Goal: Information Seeking & Learning: Get advice/opinions

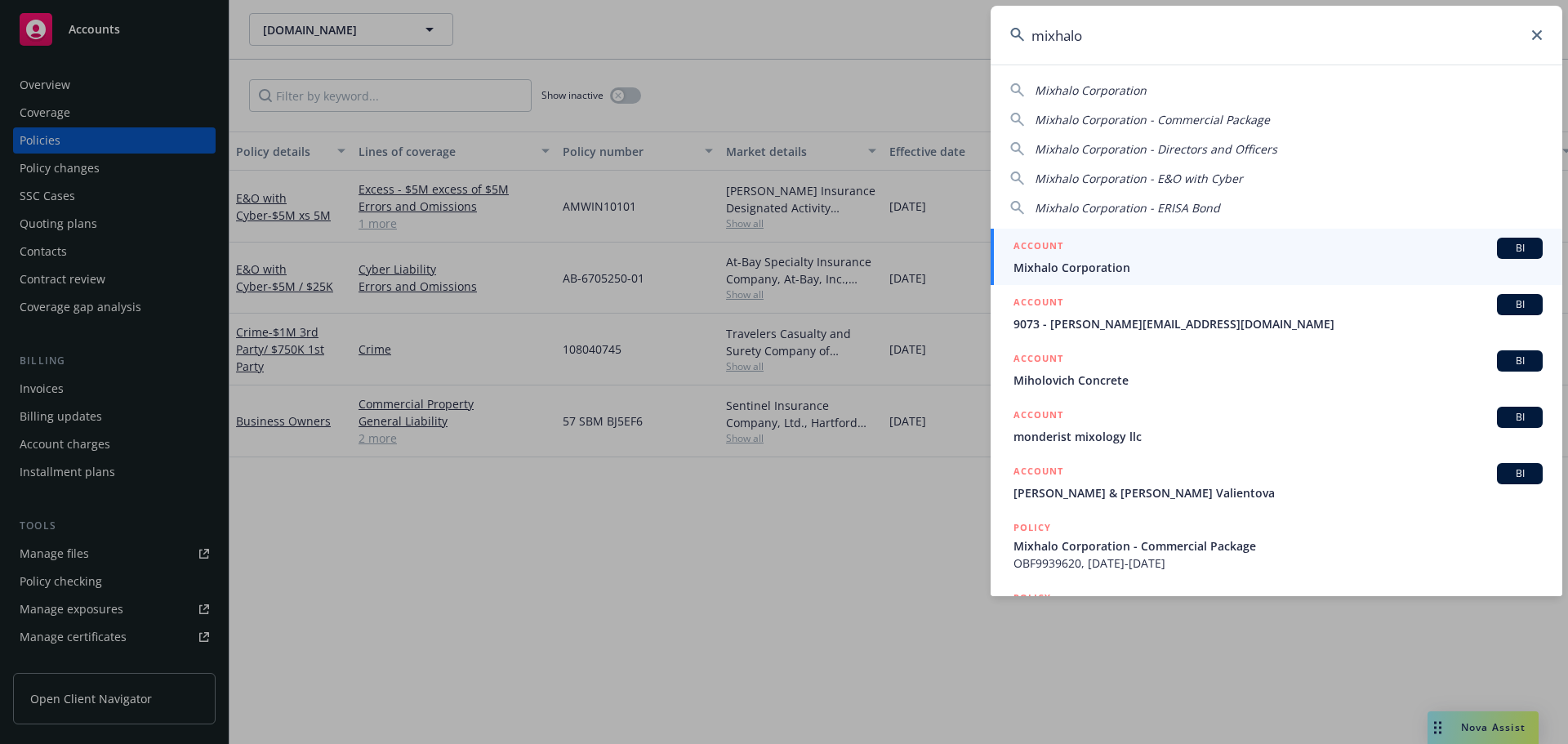
type input "mixhalo"
click at [1216, 278] on link "ACCOUNT BI Mixhalo Corporation" at bounding box center [1277, 257] width 572 height 56
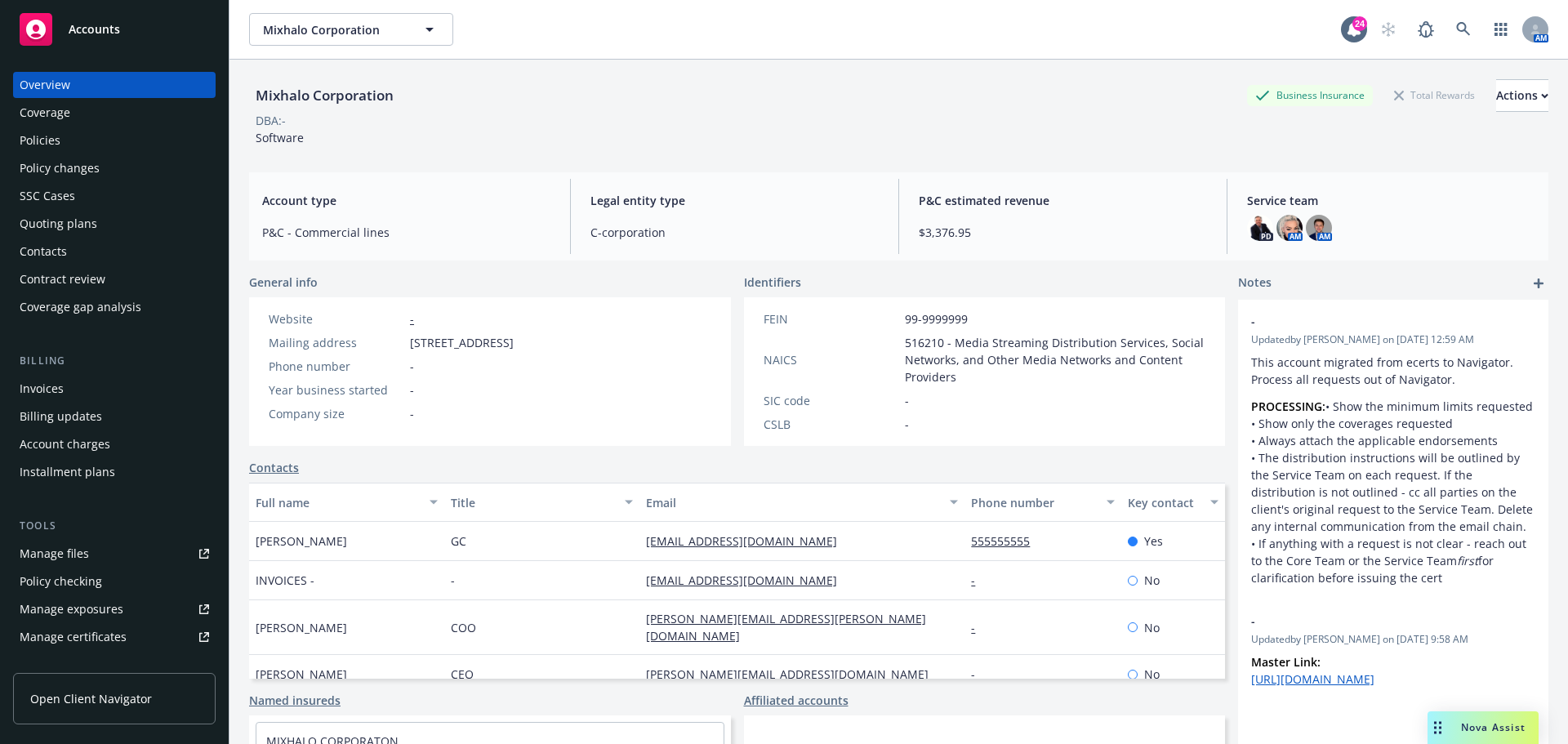
click at [104, 145] on div "Policies" at bounding box center [114, 141] width 189 height 27
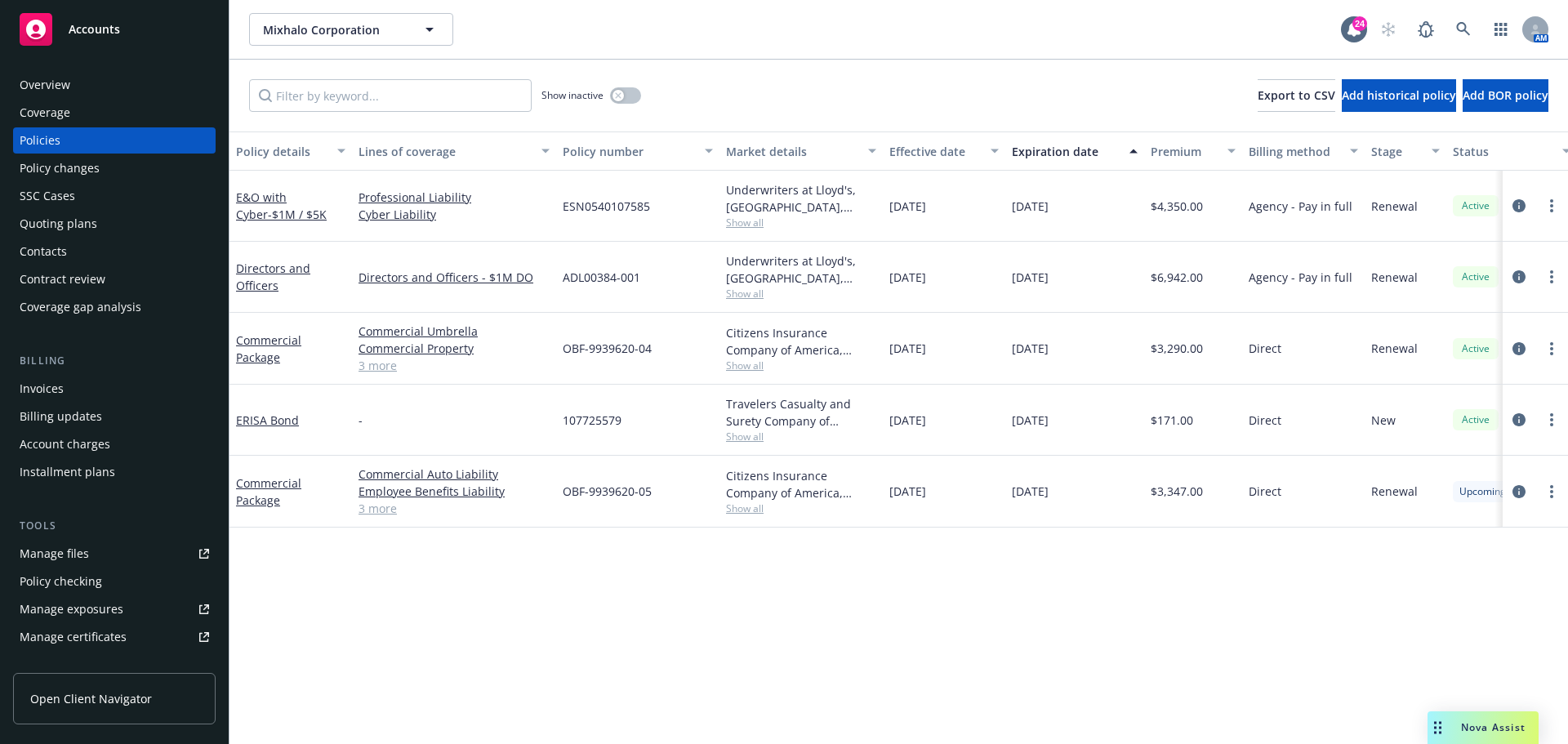
click at [115, 525] on div "Tools" at bounding box center [114, 525] width 202 height 16
click at [103, 555] on link "Manage files" at bounding box center [114, 554] width 202 height 27
click at [1473, 723] on span "Nova Assist" at bounding box center [1494, 727] width 65 height 14
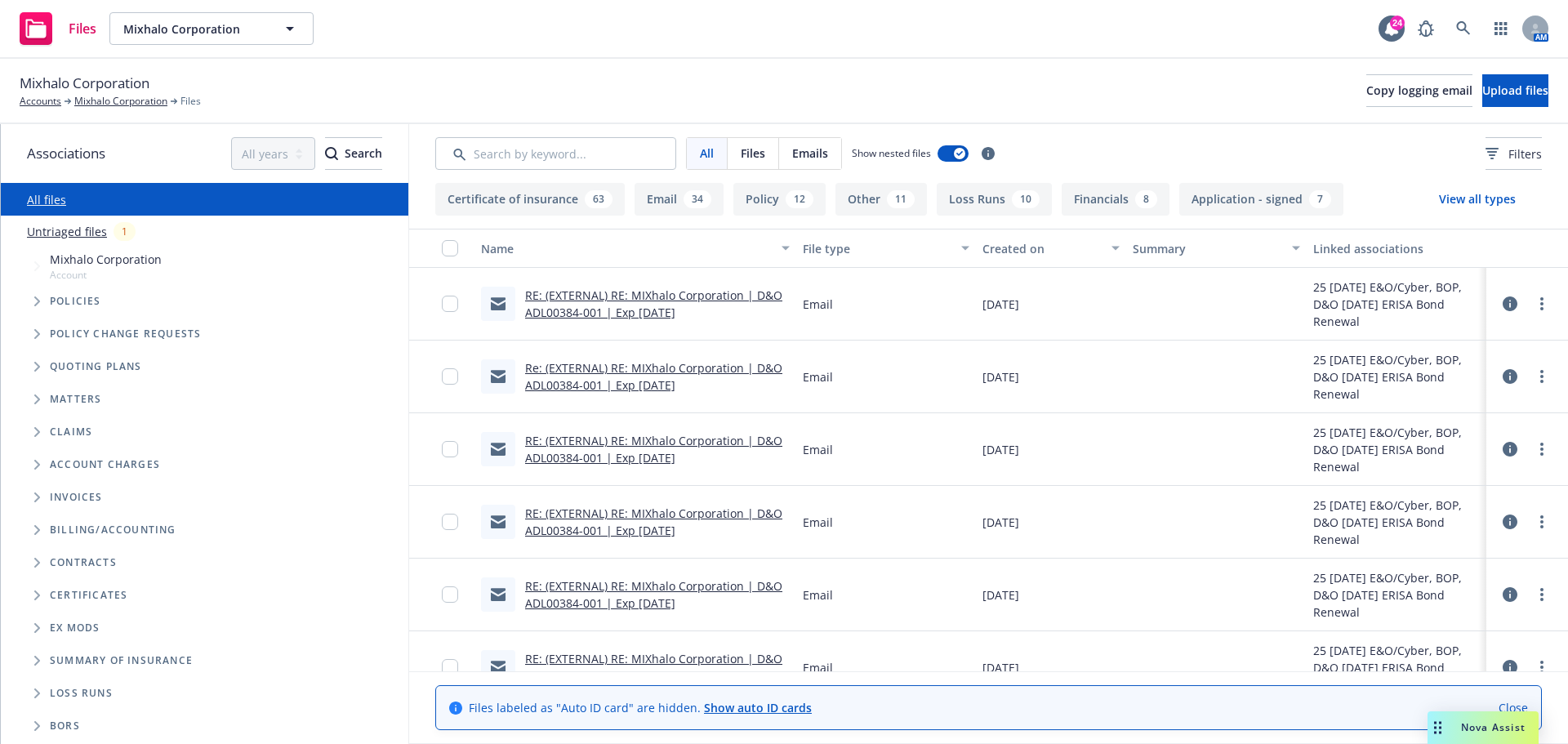
click at [29, 357] on span "Tree Example" at bounding box center [37, 367] width 27 height 27
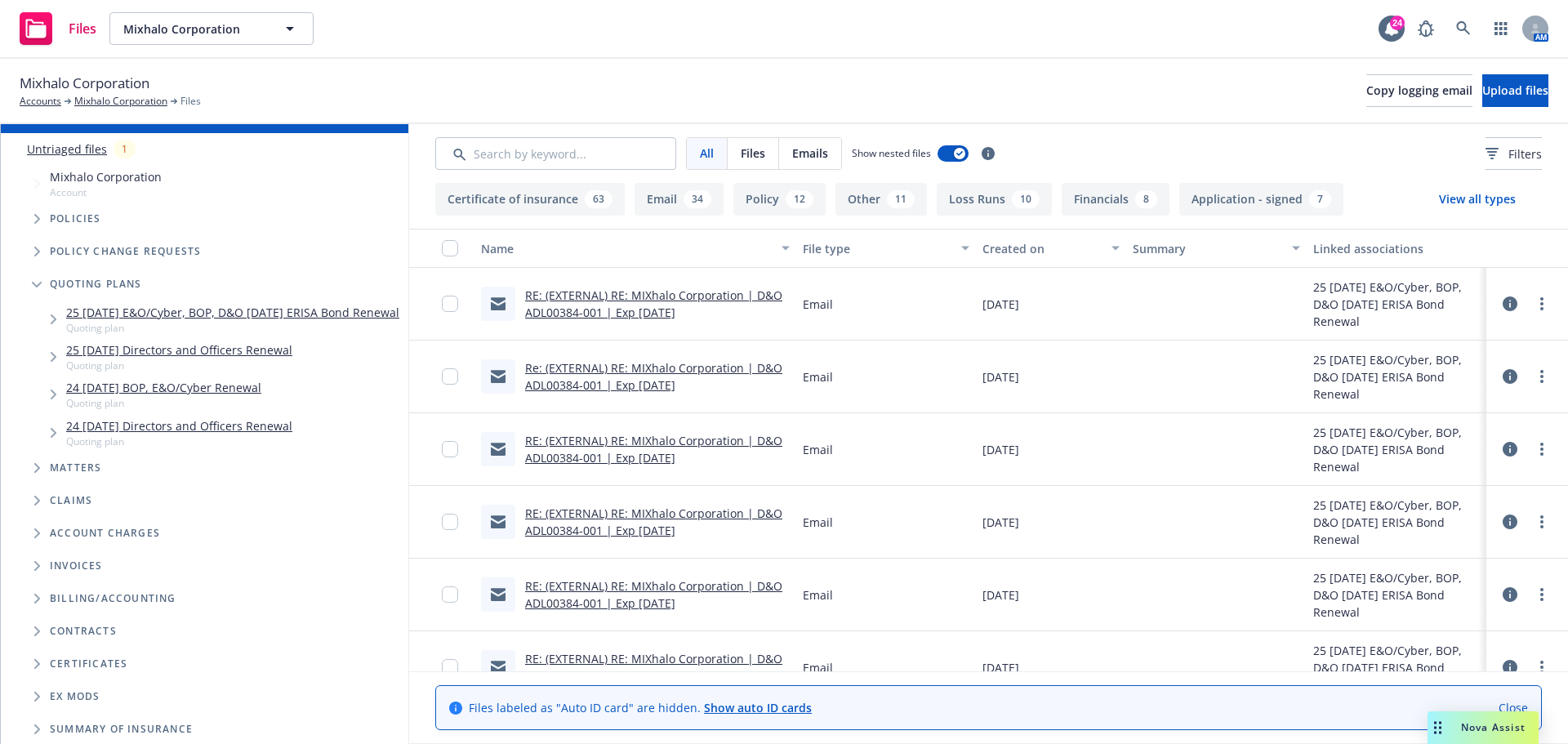
scroll to position [163, 0]
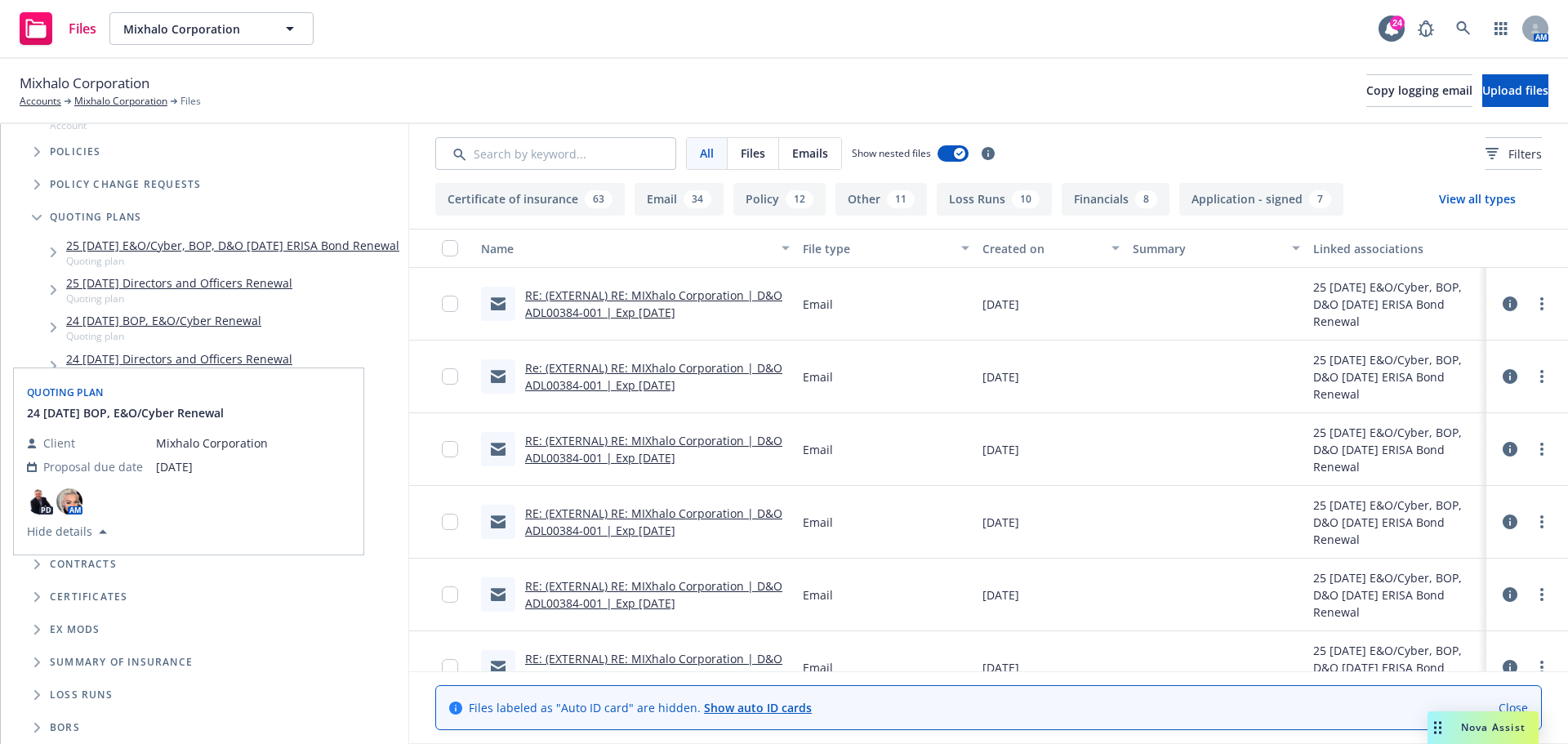
click at [132, 325] on link "24 10/14/24 BOP, E&O/Cyber Renewal" at bounding box center [163, 320] width 195 height 17
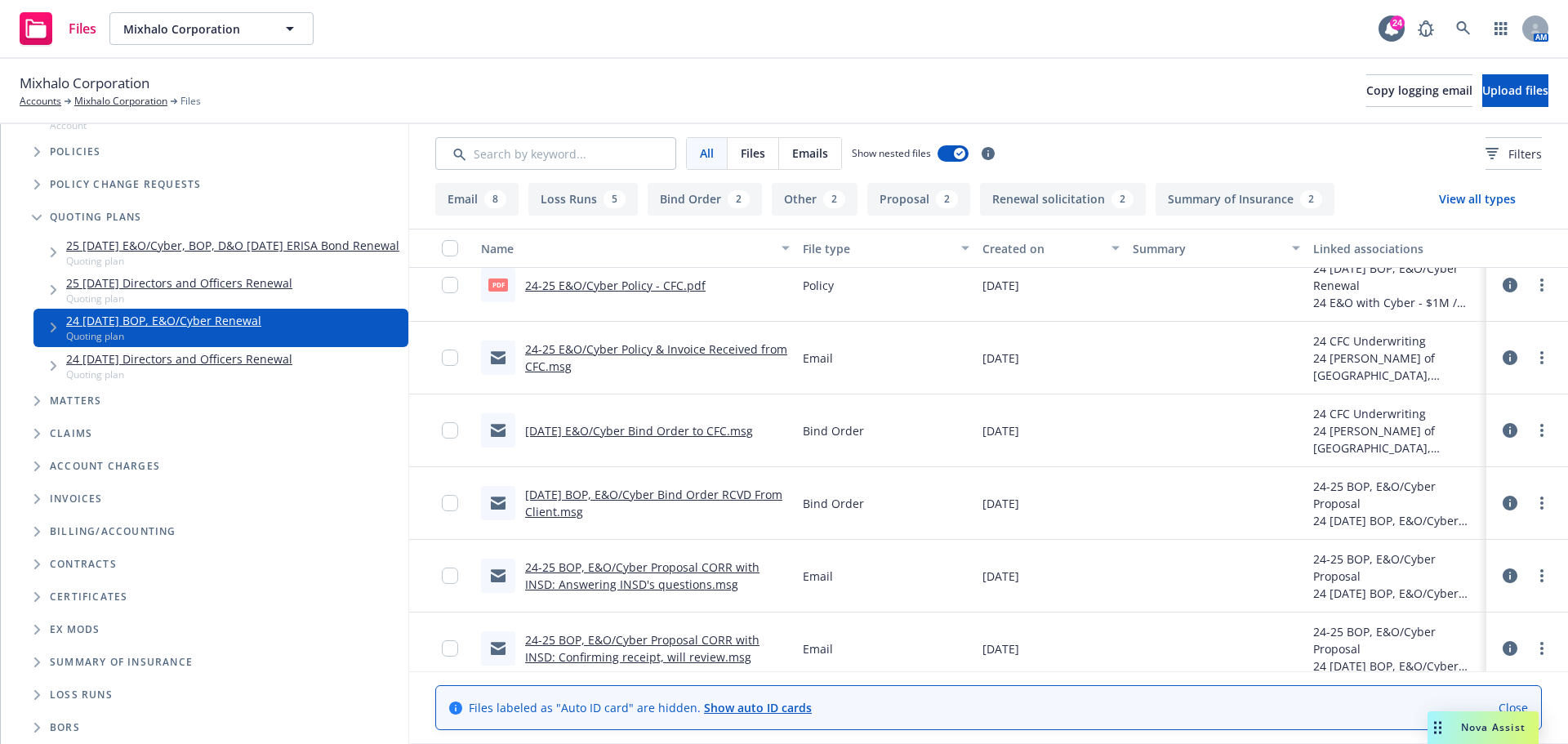
scroll to position [245, 0]
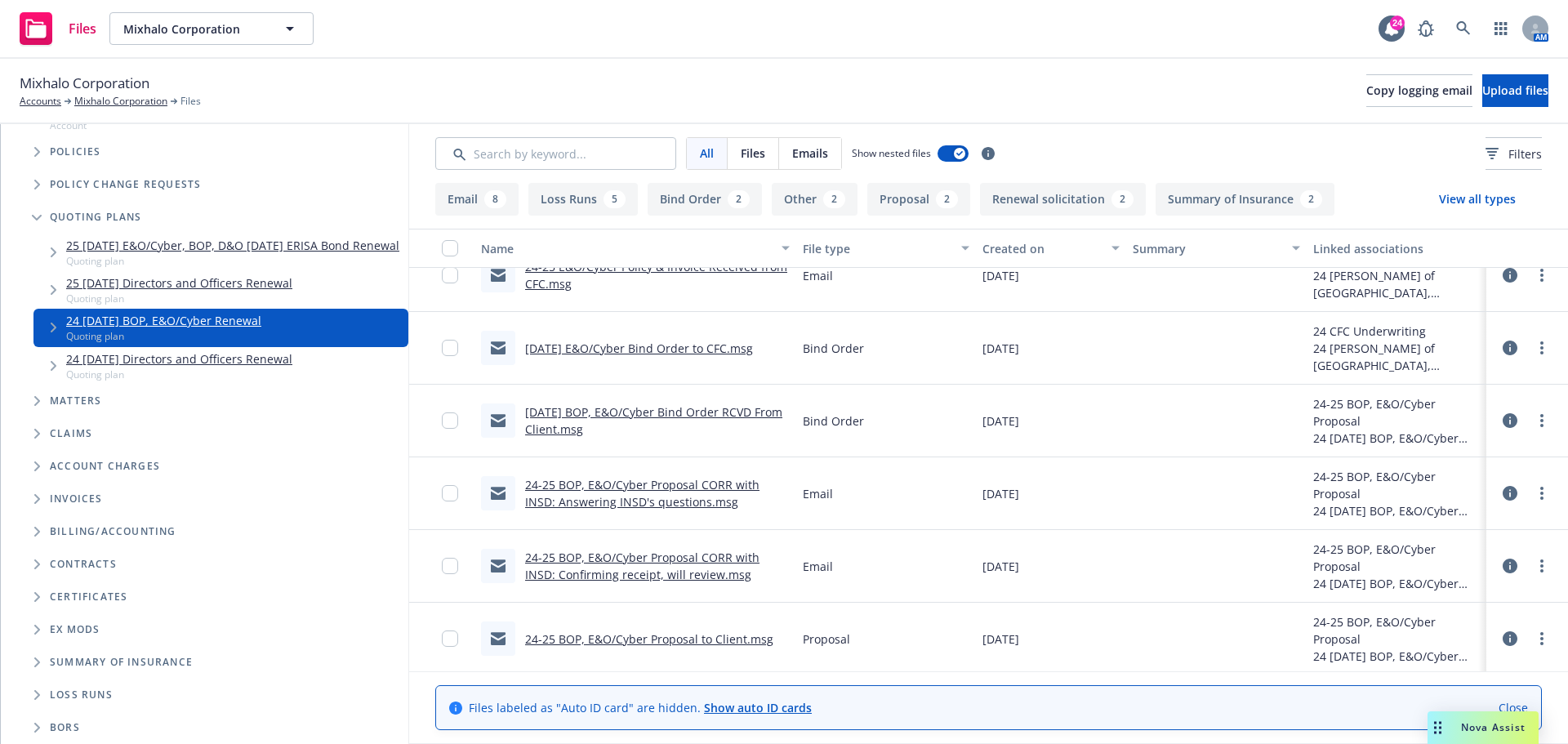
click at [635, 501] on link "24-25 BOP, E&O/Cyber Proposal CORR with INSD: Answering INSD's questions.msg" at bounding box center [642, 493] width 235 height 32
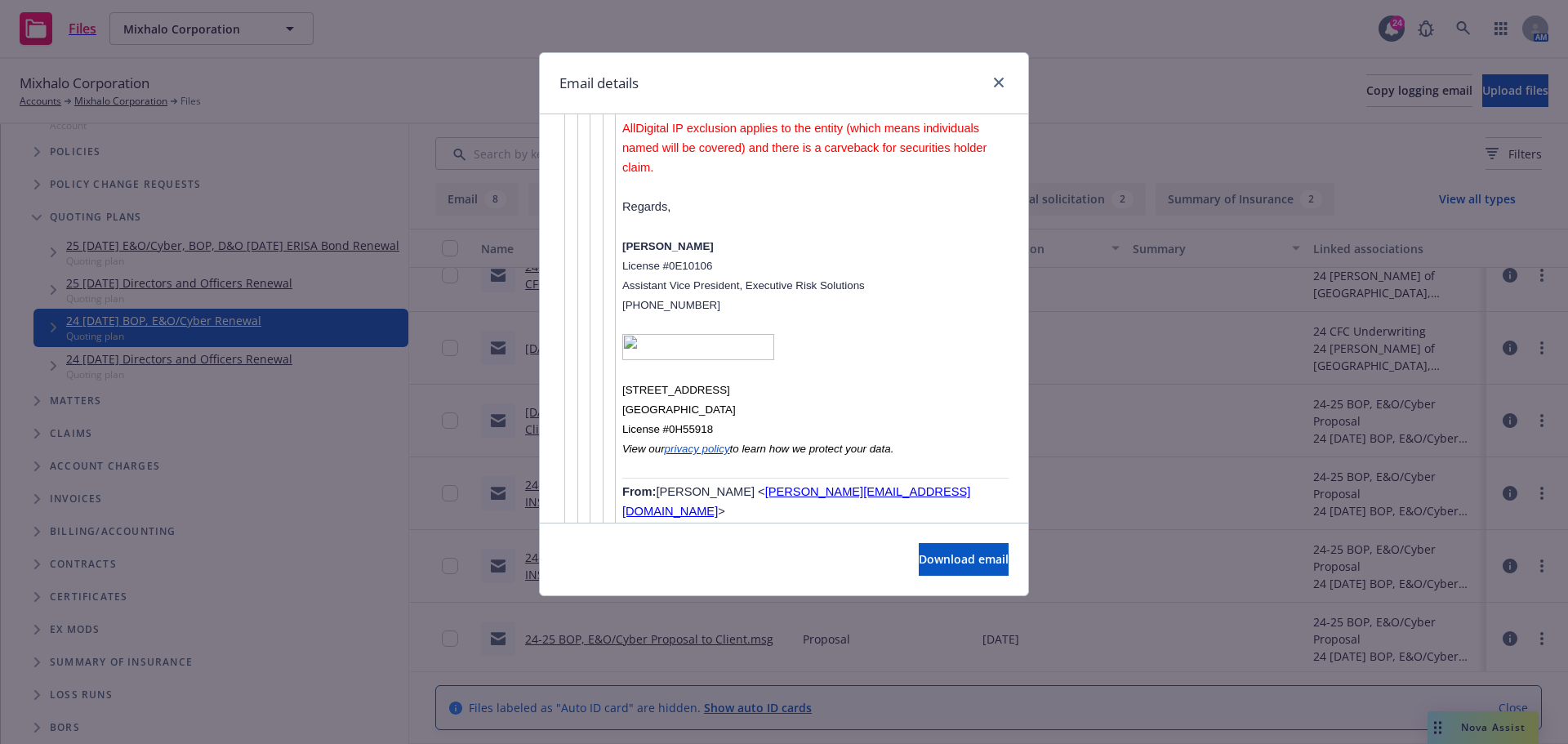
scroll to position [5590, 0]
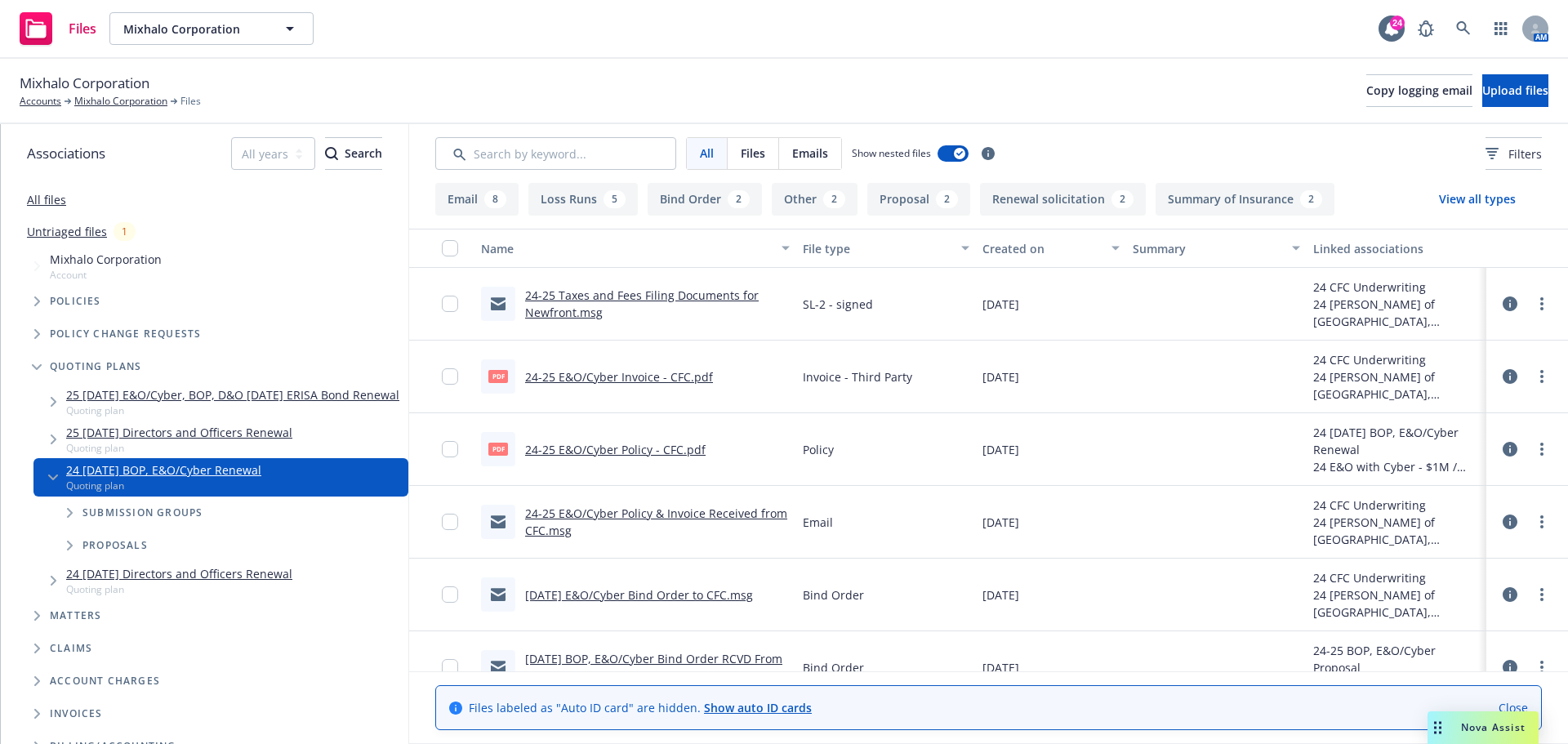
click at [1493, 730] on span "Nova Assist" at bounding box center [1494, 727] width 65 height 14
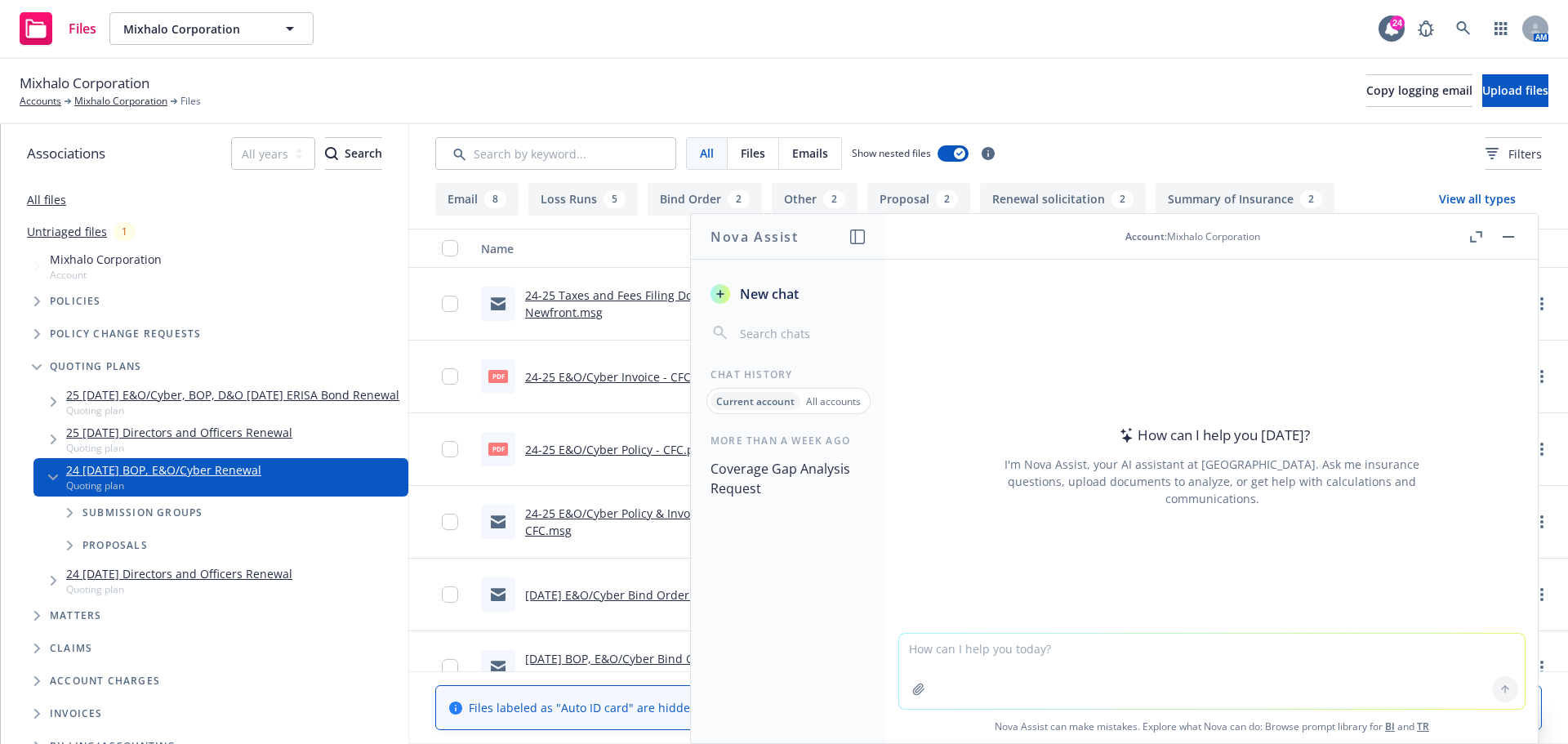
click at [782, 336] on input "button" at bounding box center [801, 334] width 130 height 23
click at [769, 402] on p "Current account" at bounding box center [755, 401] width 79 height 14
click at [1517, 236] on button "button" at bounding box center [1508, 237] width 20 height 20
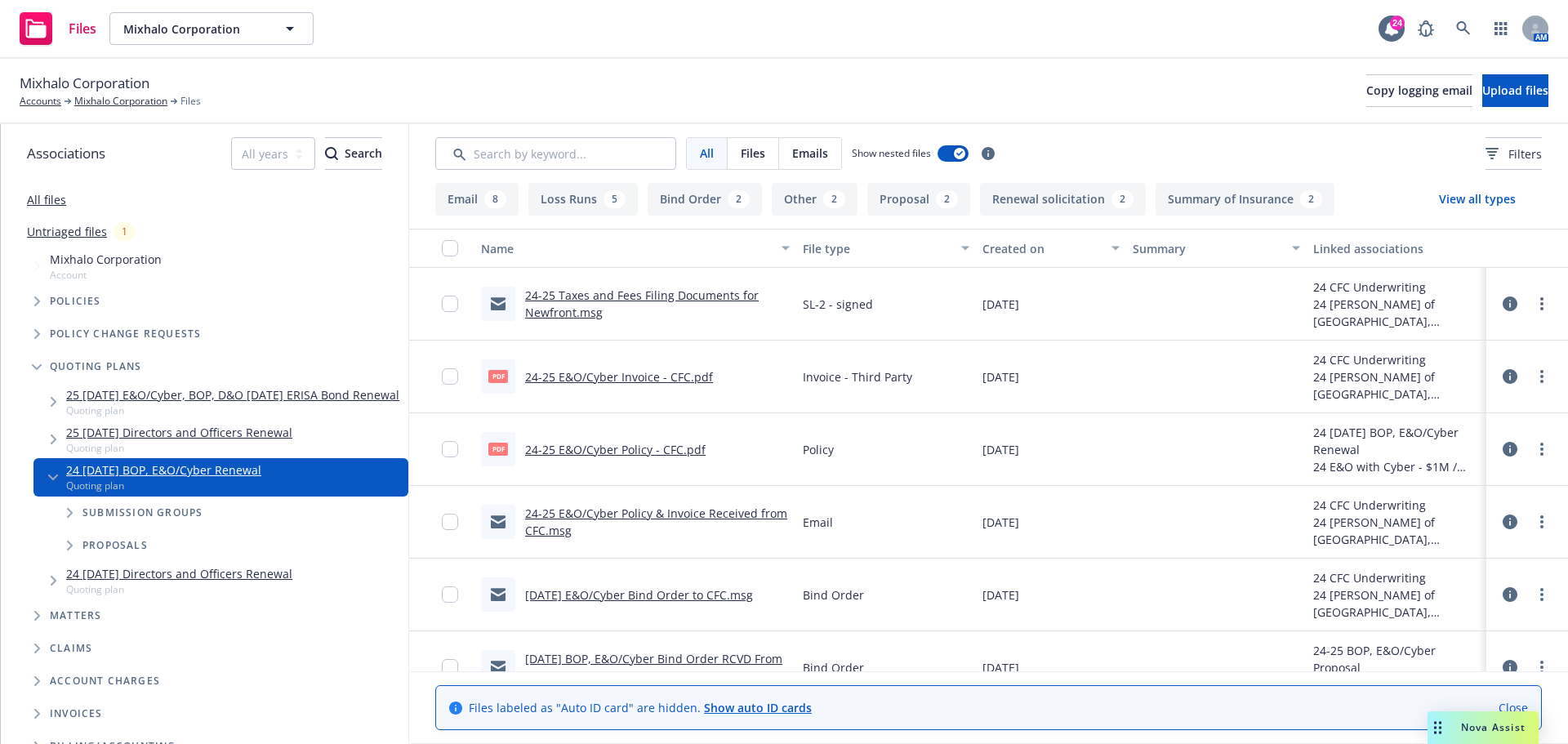
scroll to position [82, 0]
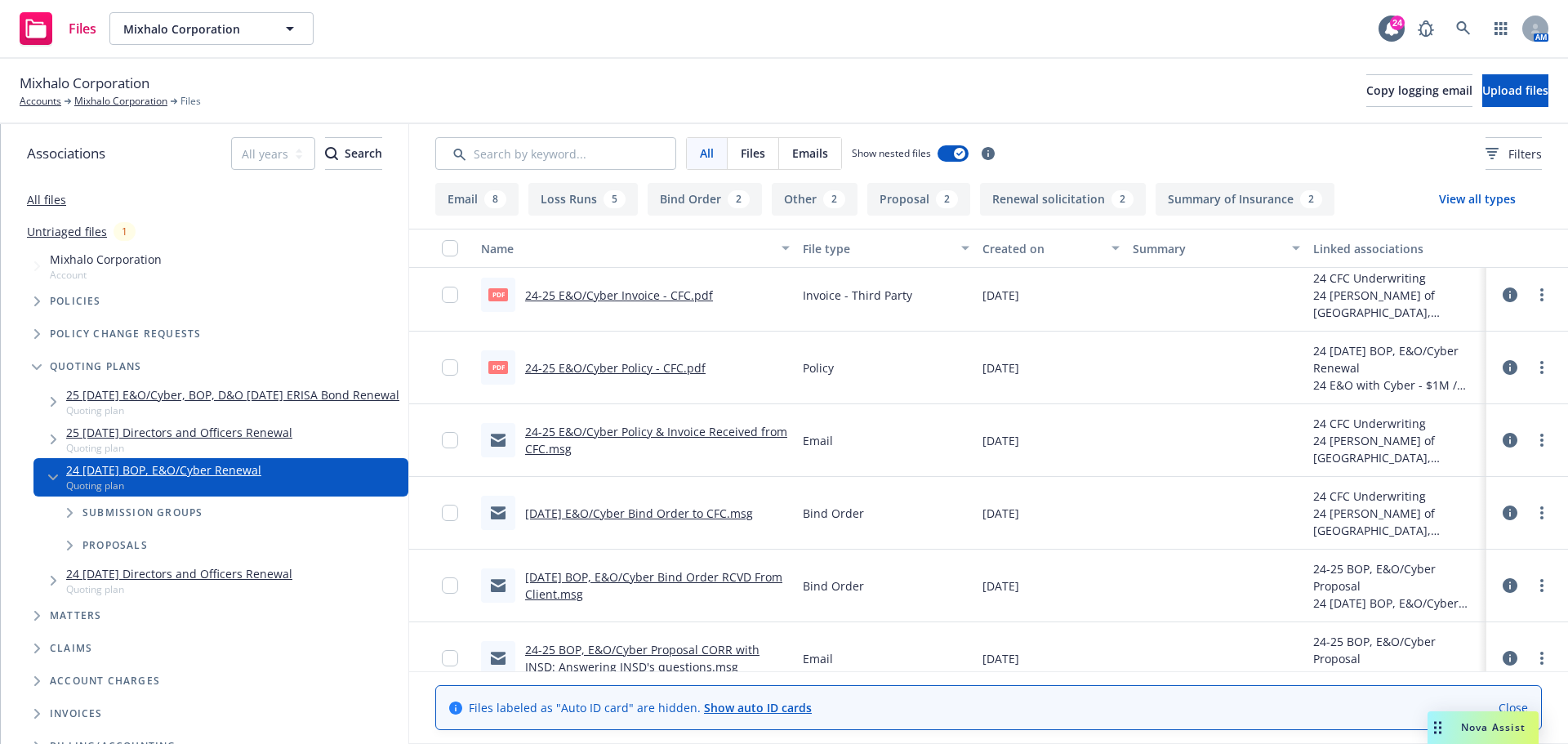
click at [660, 577] on link "10/14/24 BOP, E&O/Cyber Bind Order RCVD From Client.msg" at bounding box center [654, 585] width 258 height 32
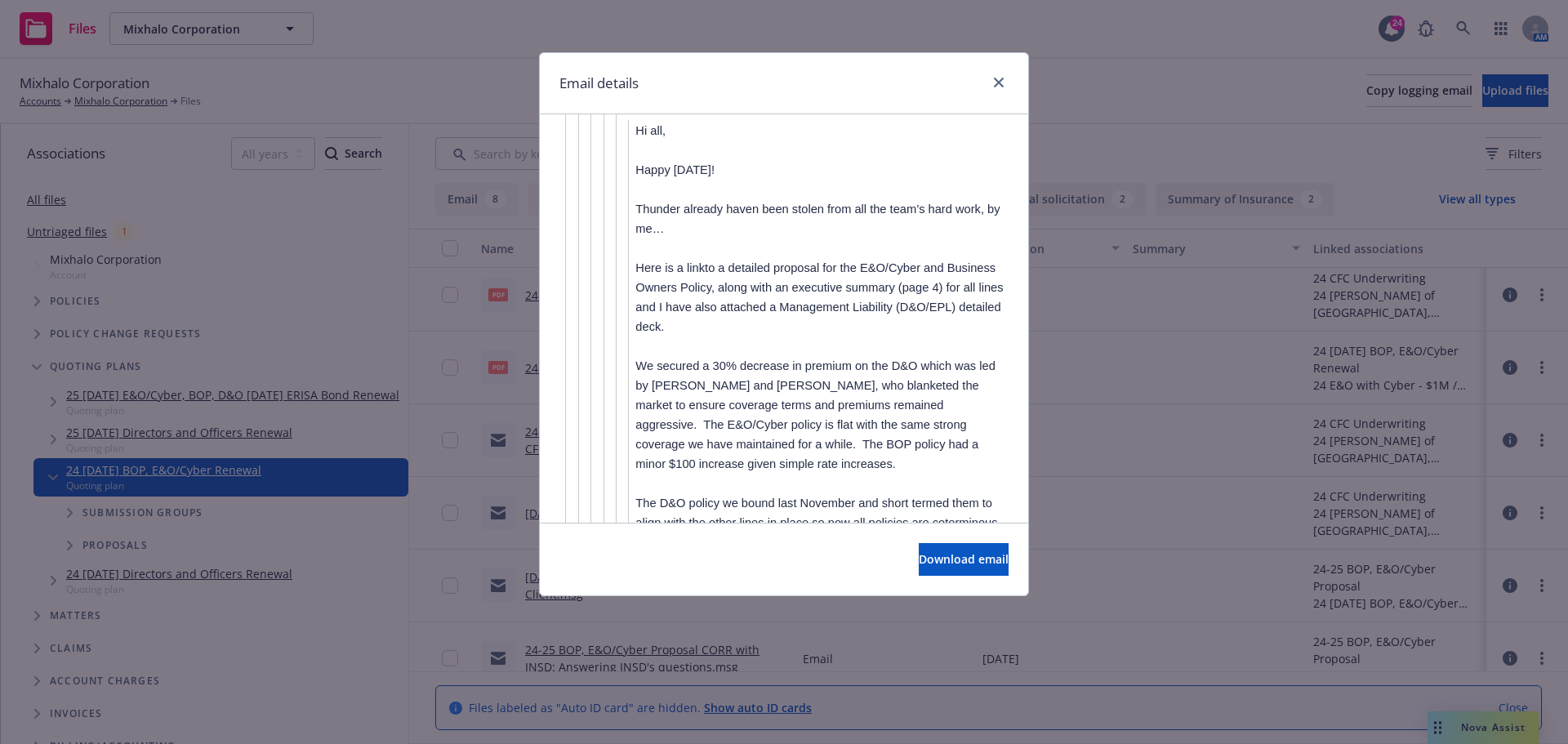
scroll to position [5798, 0]
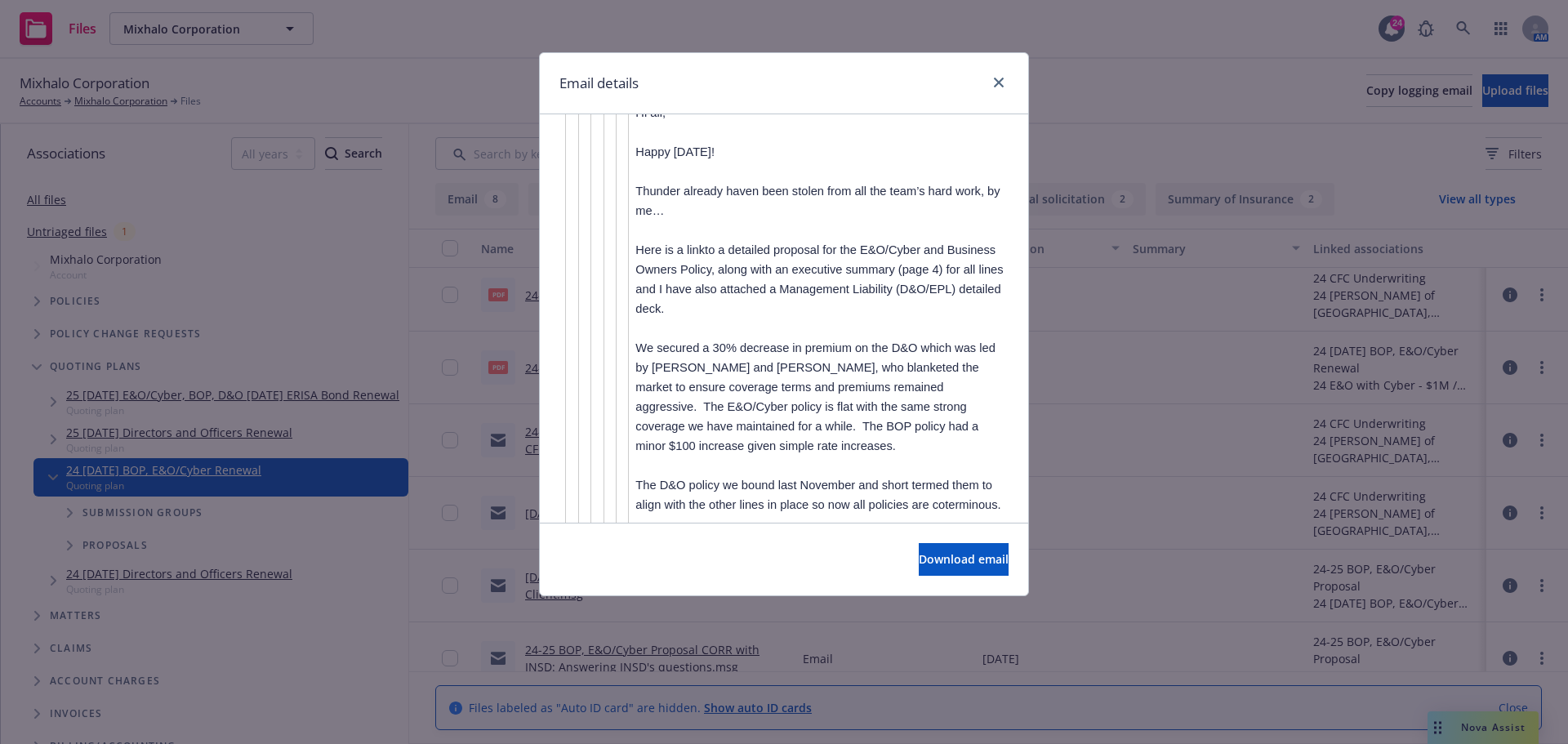
drag, startPoint x: 647, startPoint y: 264, endPoint x: 771, endPoint y: 288, distance: 126.3
drag, startPoint x: 640, startPoint y: 216, endPoint x: 874, endPoint y: 306, distance: 250.7
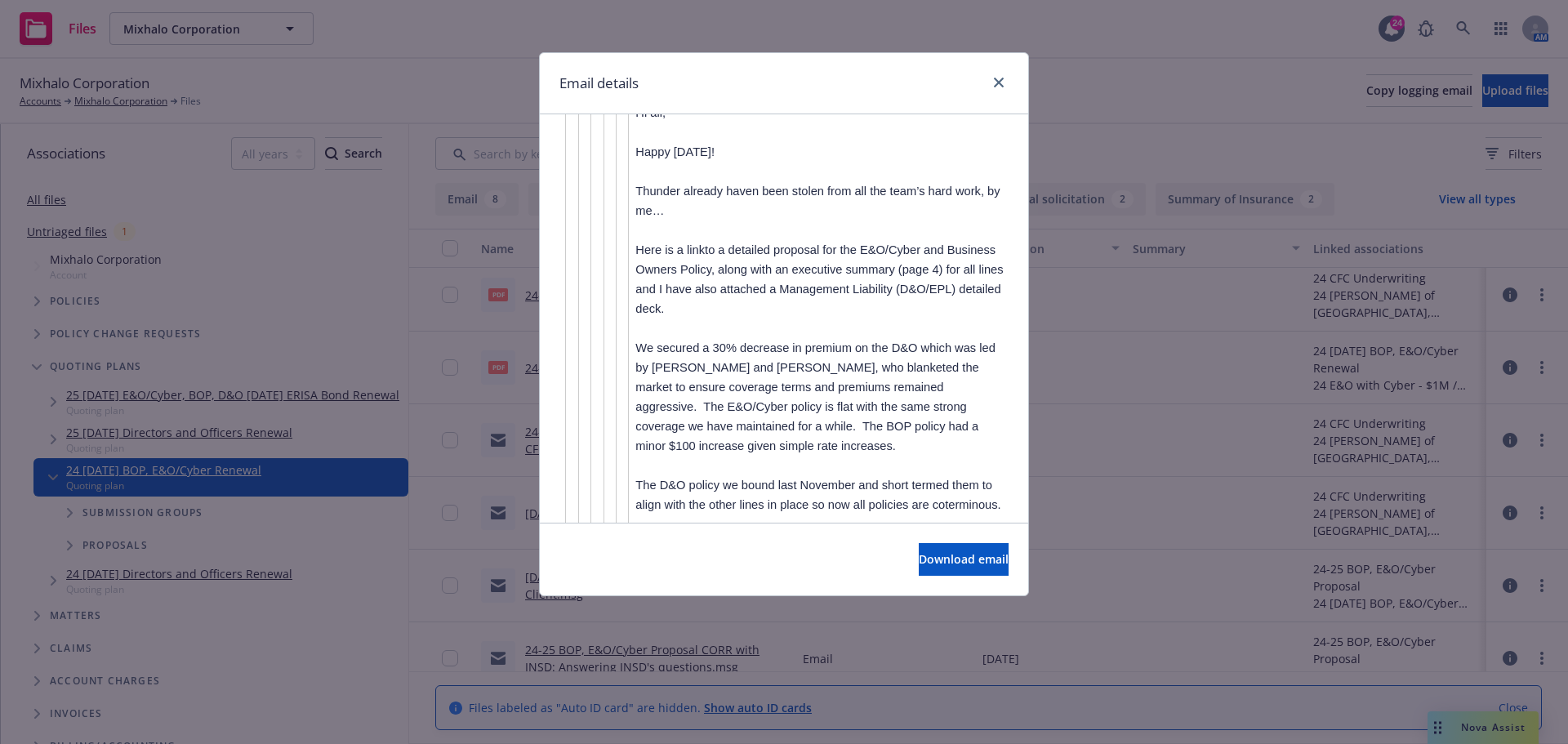
copy div "lease let us know if you have any questions or would like to review. To move fo…"
drag, startPoint x: 993, startPoint y: 86, endPoint x: 1009, endPoint y: 20, distance: 67.9
click at [993, 86] on link "close" at bounding box center [999, 82] width 20 height 20
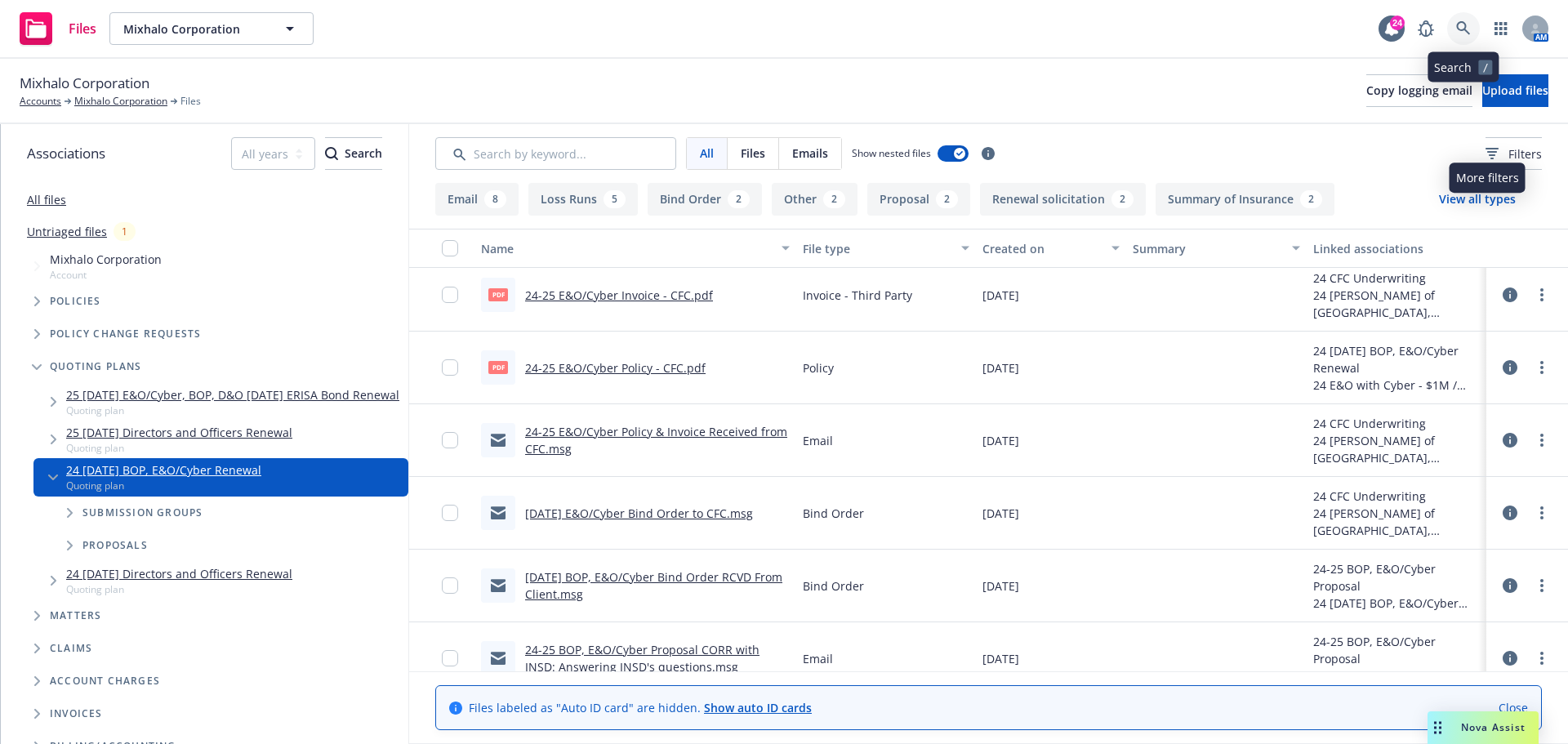
click at [1467, 29] on icon at bounding box center [1463, 28] width 14 height 14
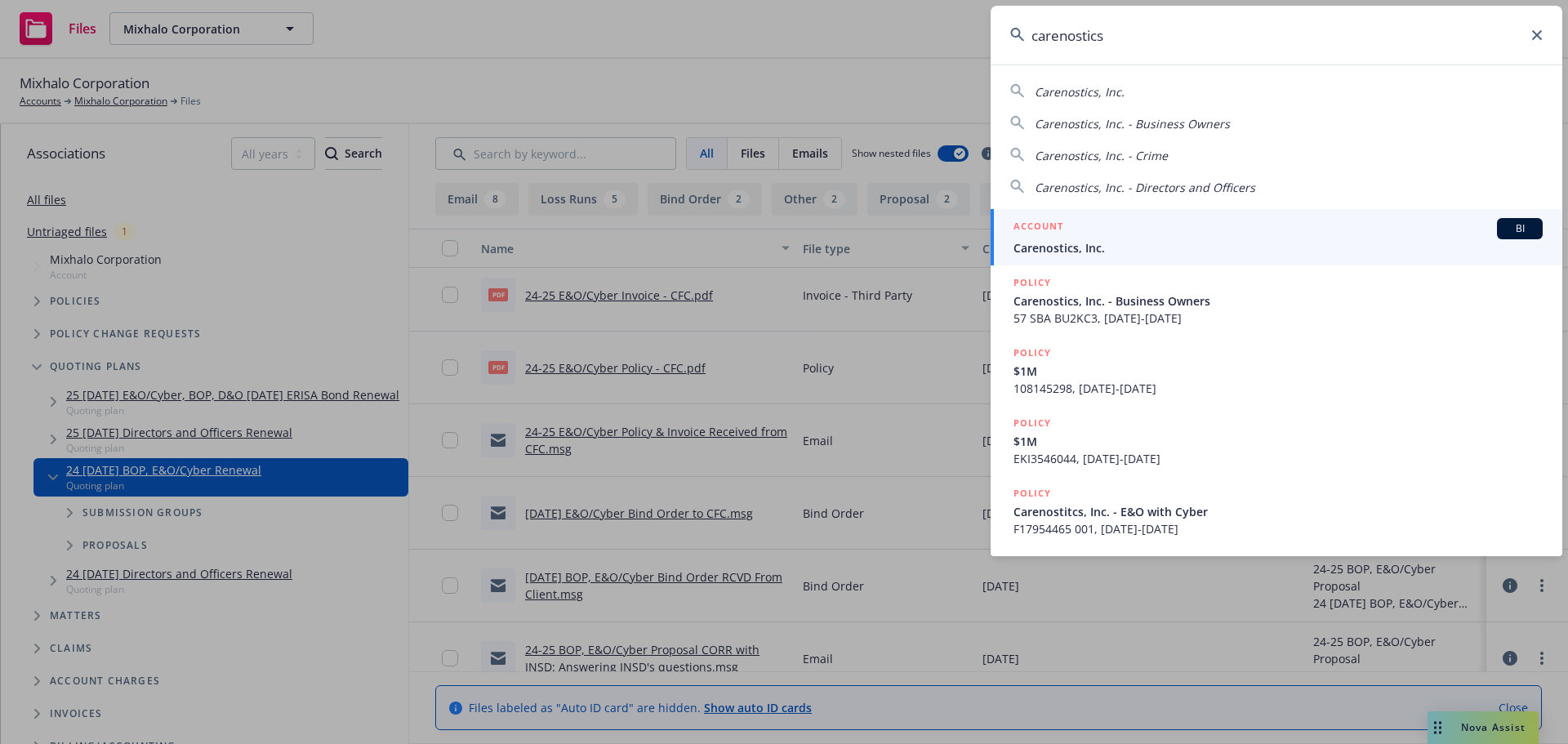
type input "carenostics"
click at [1365, 229] on div "ACCOUNT BI" at bounding box center [1278, 228] width 529 height 21
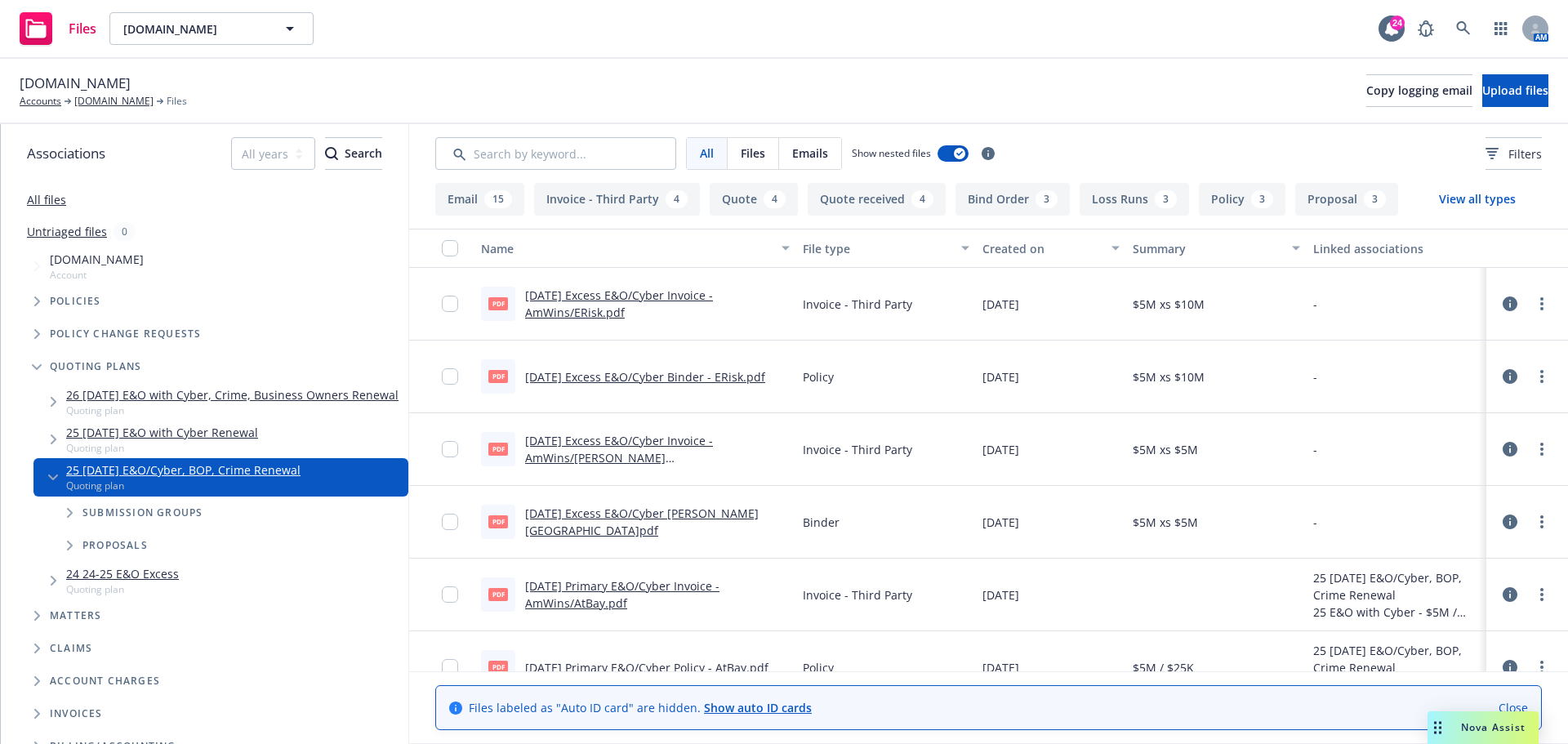
click at [1466, 730] on span "Nova Assist" at bounding box center [1494, 727] width 65 height 14
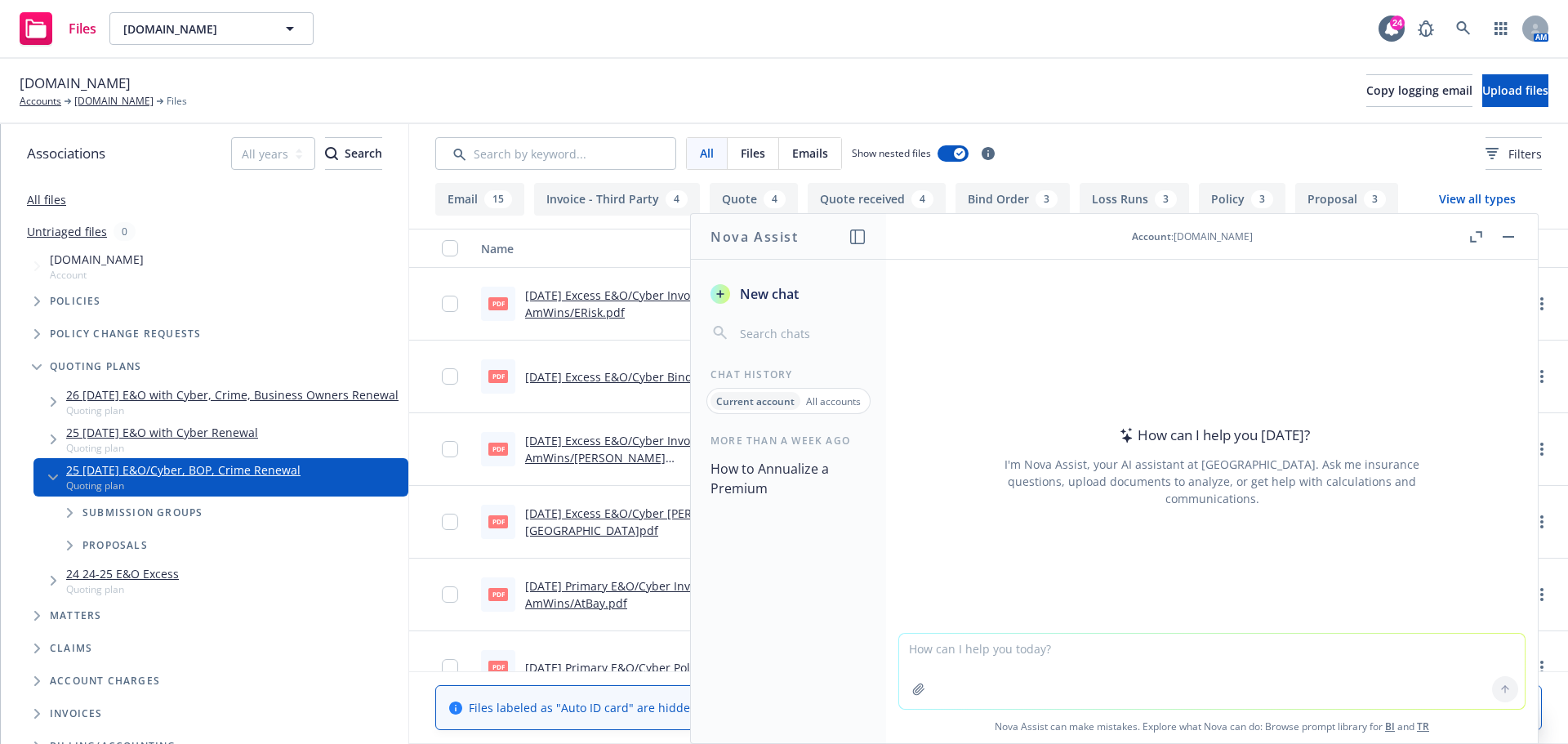
drag, startPoint x: 1143, startPoint y: 667, endPoint x: 1148, endPoint y: 648, distance: 19.6
click at [1143, 665] on textarea at bounding box center [1212, 671] width 625 height 75
type textarea "How to sell coverage enhancements on a quote when pricing and retention is high…"
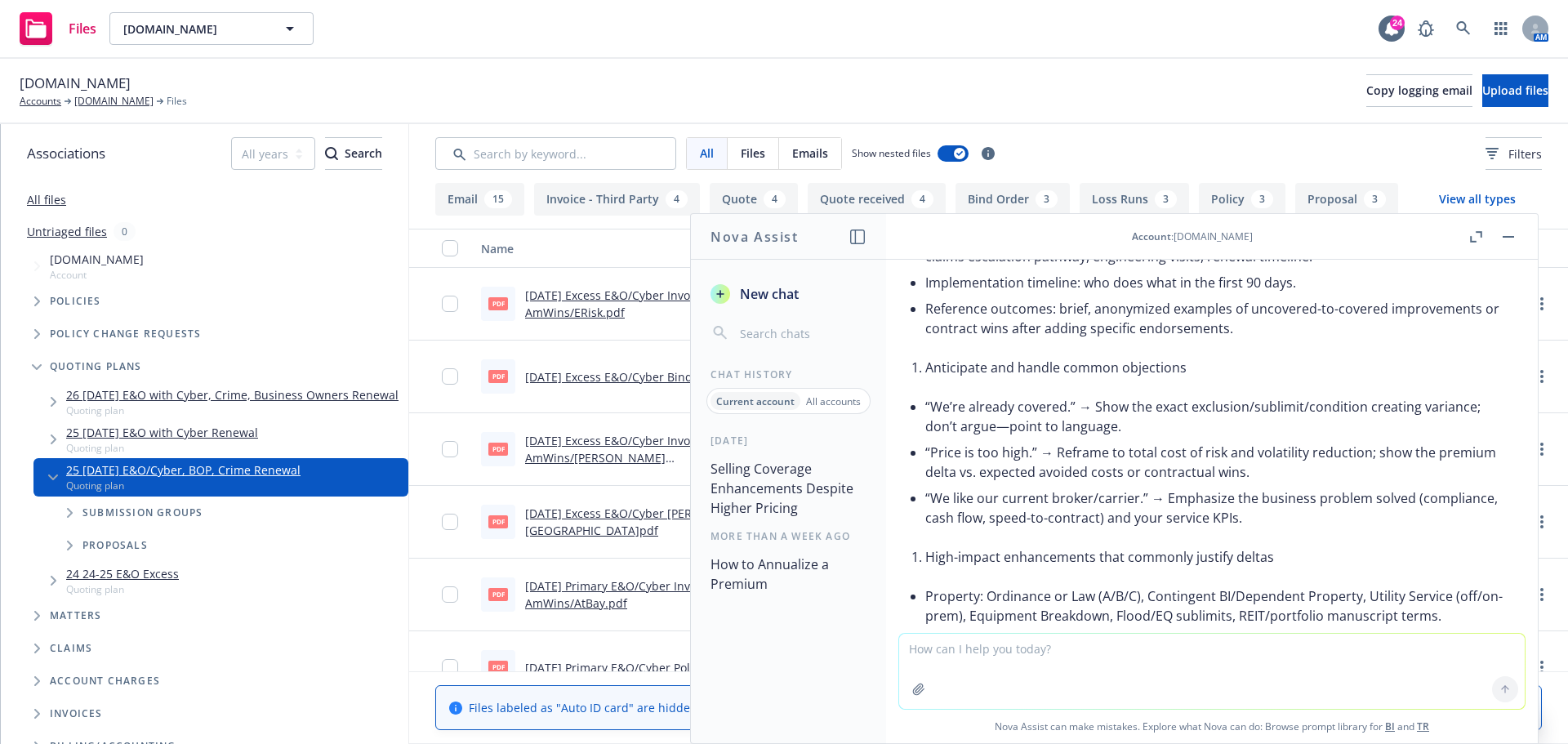
scroll to position [1139, 0]
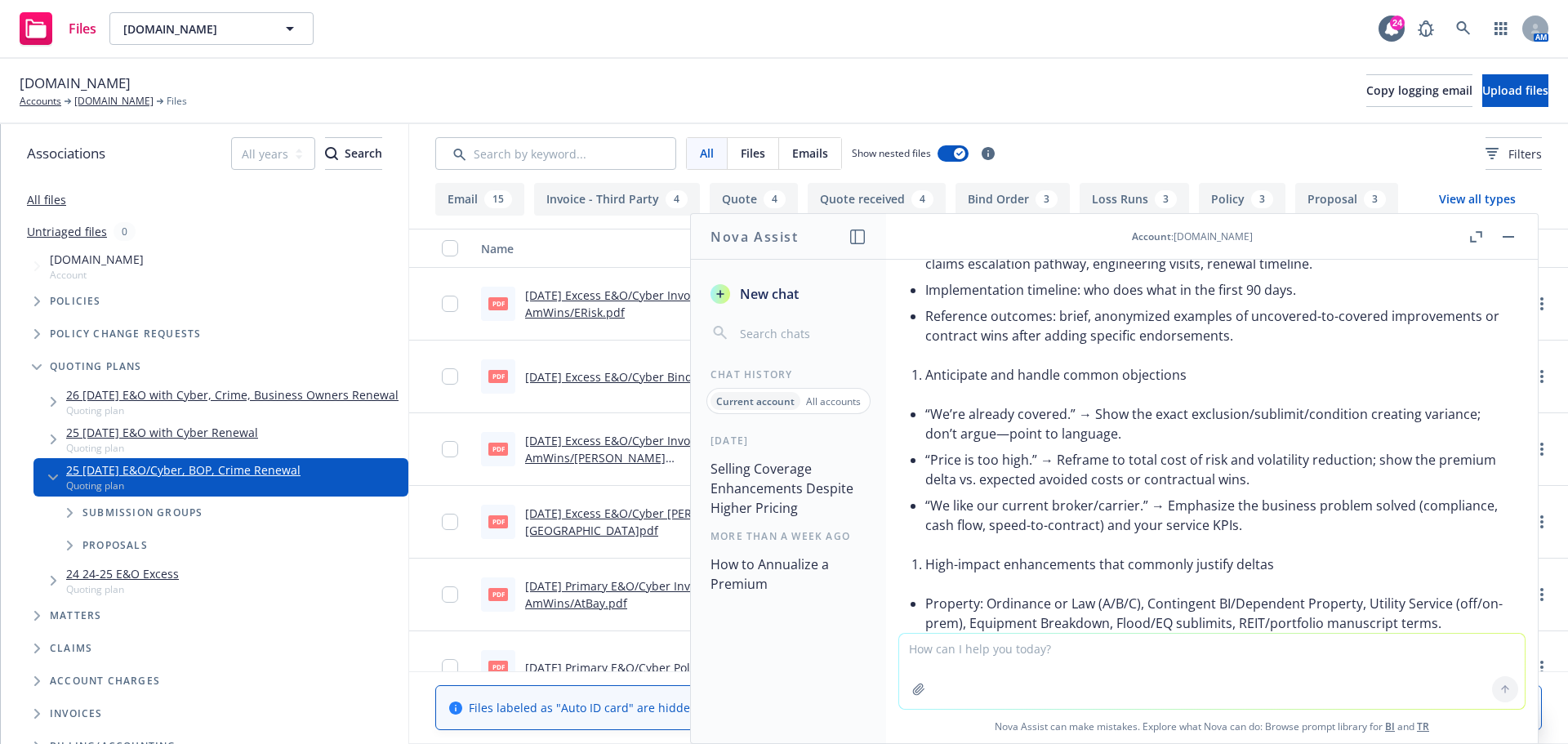
click at [1212, 652] on textarea at bounding box center [1212, 671] width 625 height 75
type textarea "How to say premium and retention is higher than incumbent but coverage enhancem…"
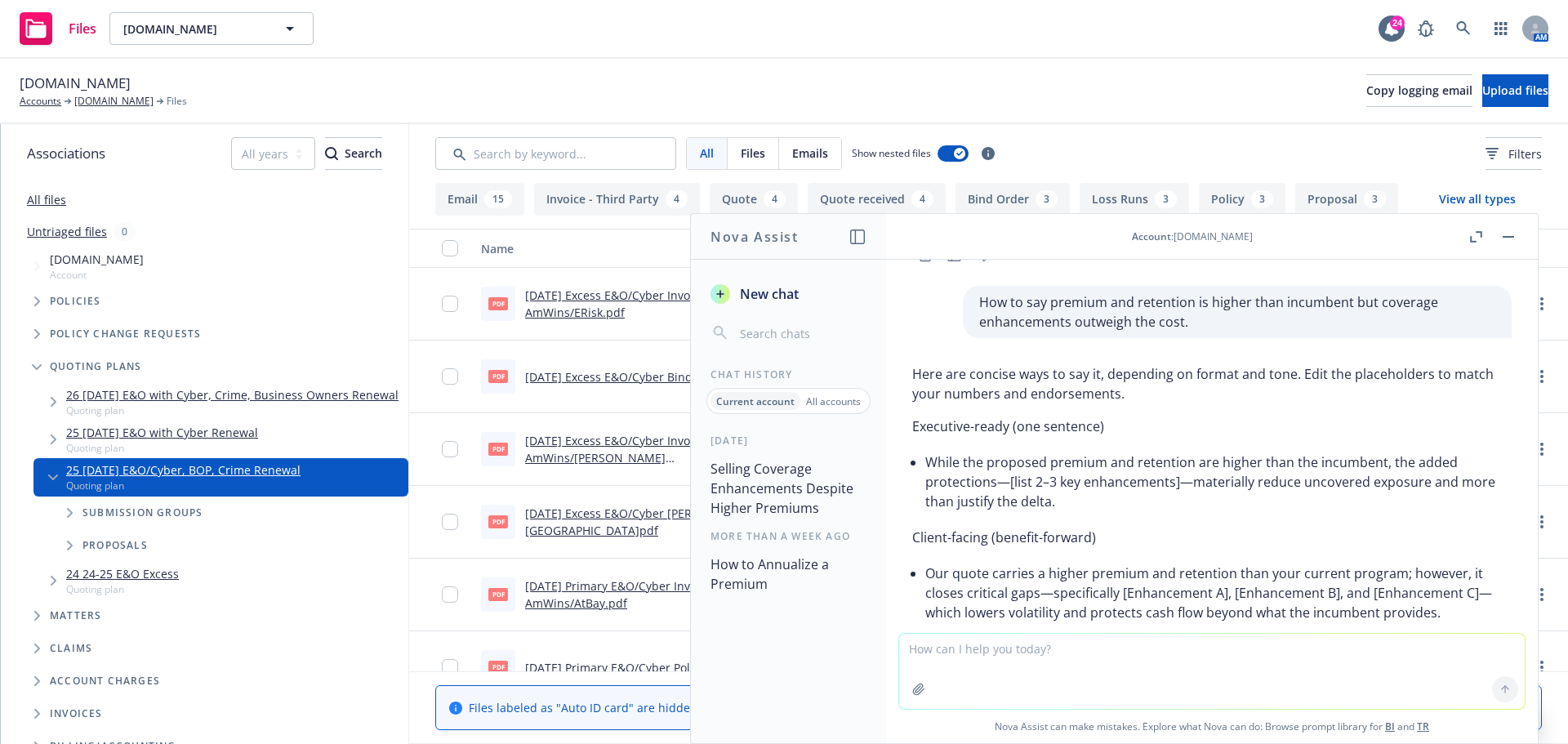
scroll to position [2282, 0]
click at [961, 650] on textarea at bounding box center [1212, 671] width 625 height 75
type textarea "w"
type textarea "explain contingent bodily injury and property damage on an E&O / Cyber policy i…"
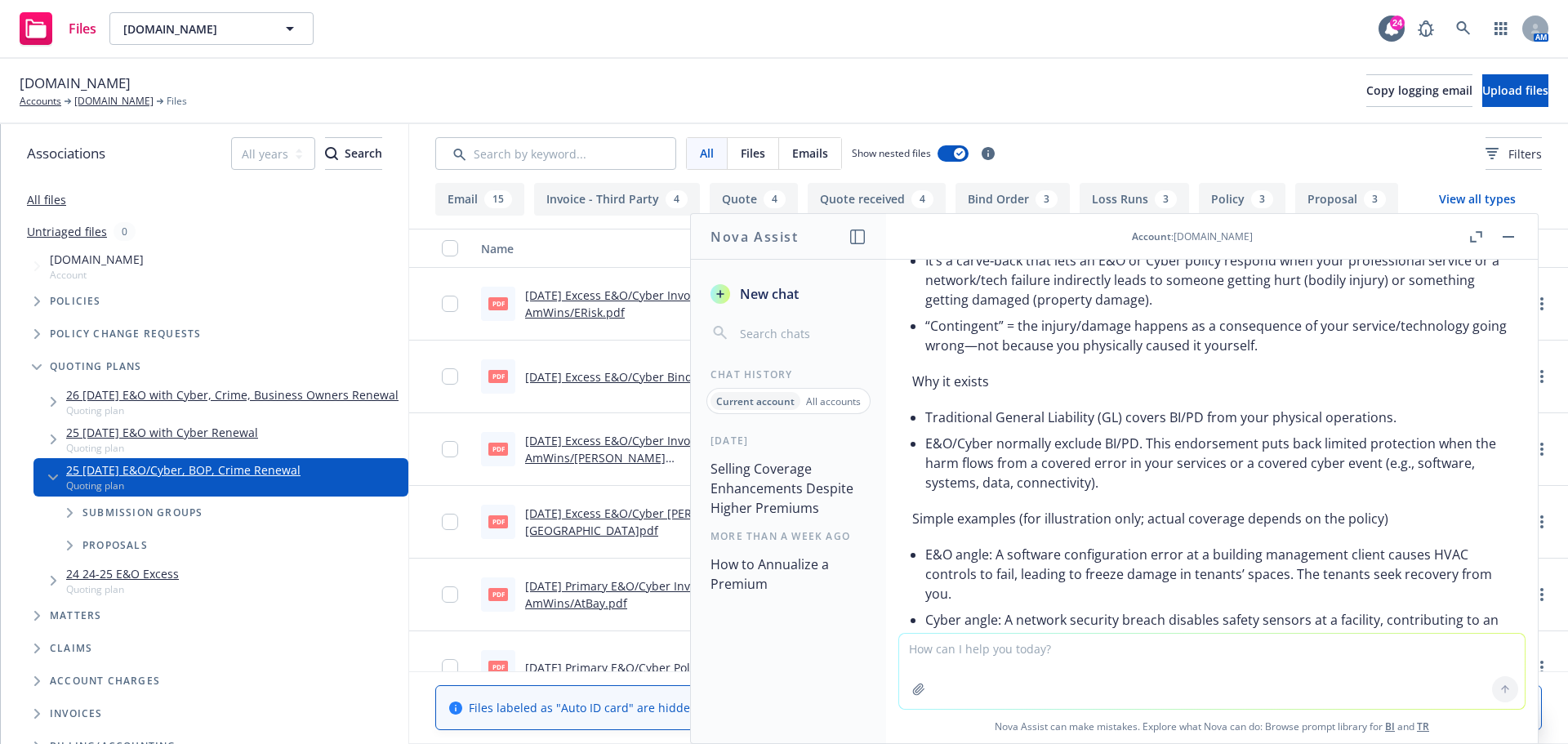
scroll to position [3445, 0]
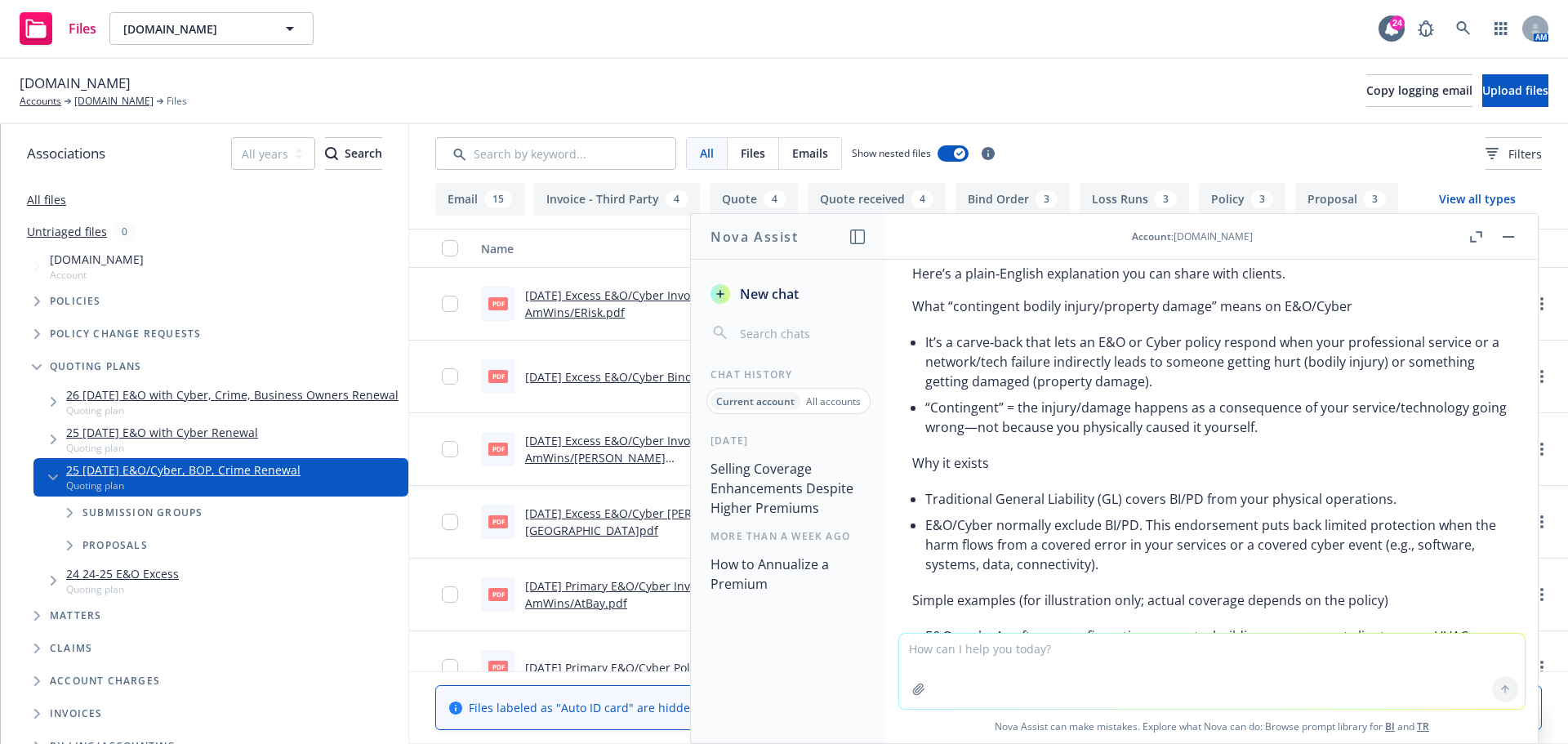
click at [1500, 230] on button at bounding box center [1508, 237] width 20 height 20
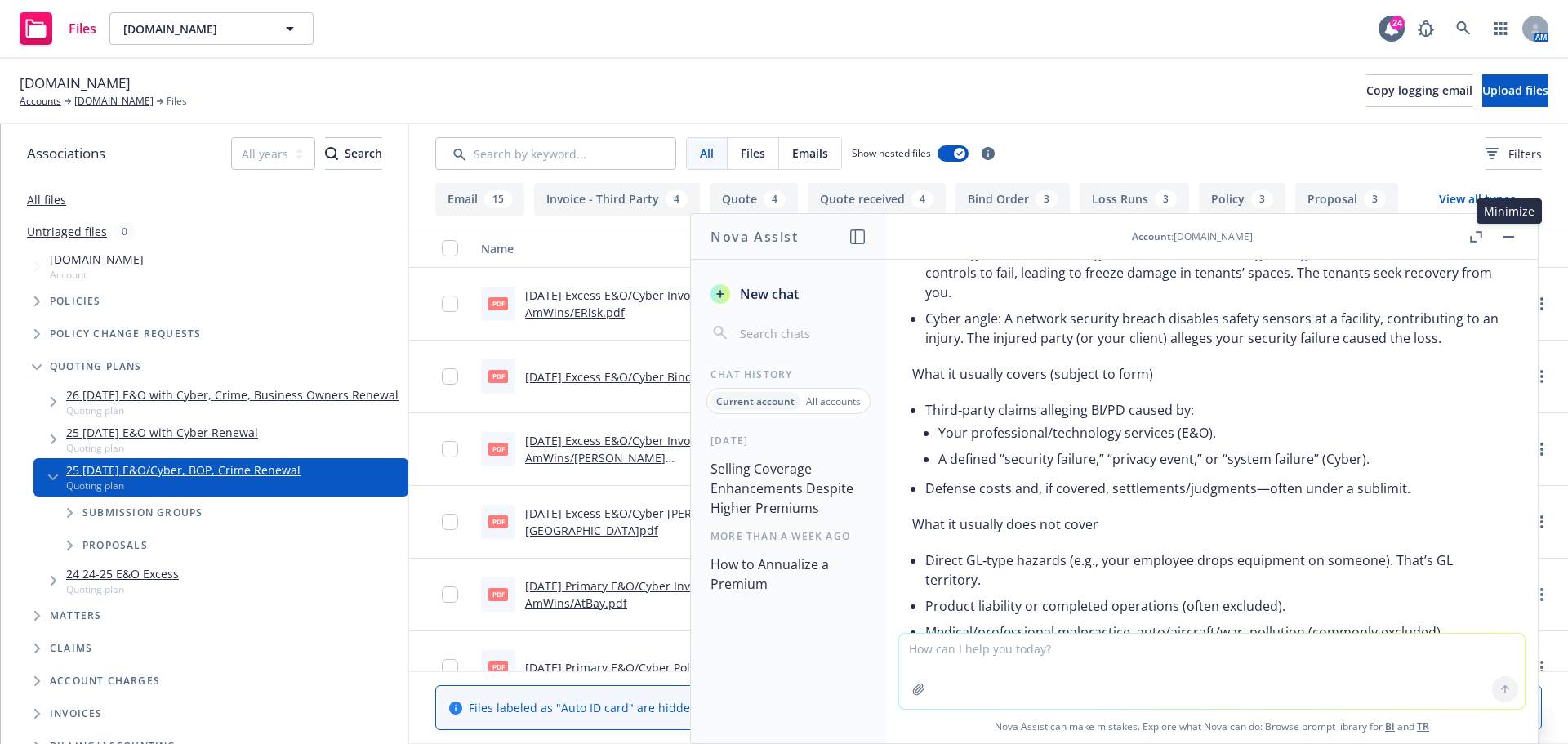
scroll to position [4017, 0]
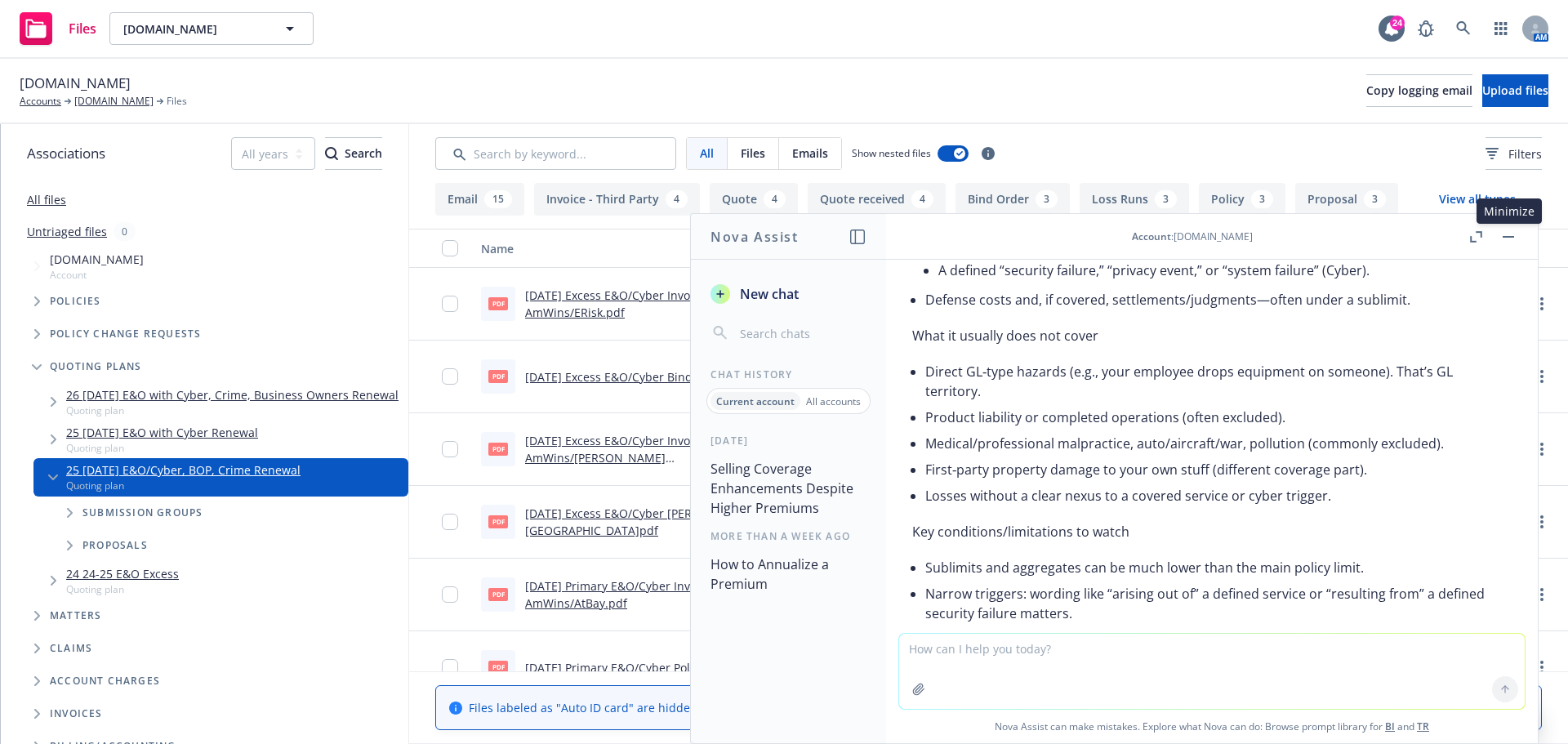
click at [1053, 653] on textarea at bounding box center [1212, 671] width 625 height 75
type textarea "explain wrongful collection"
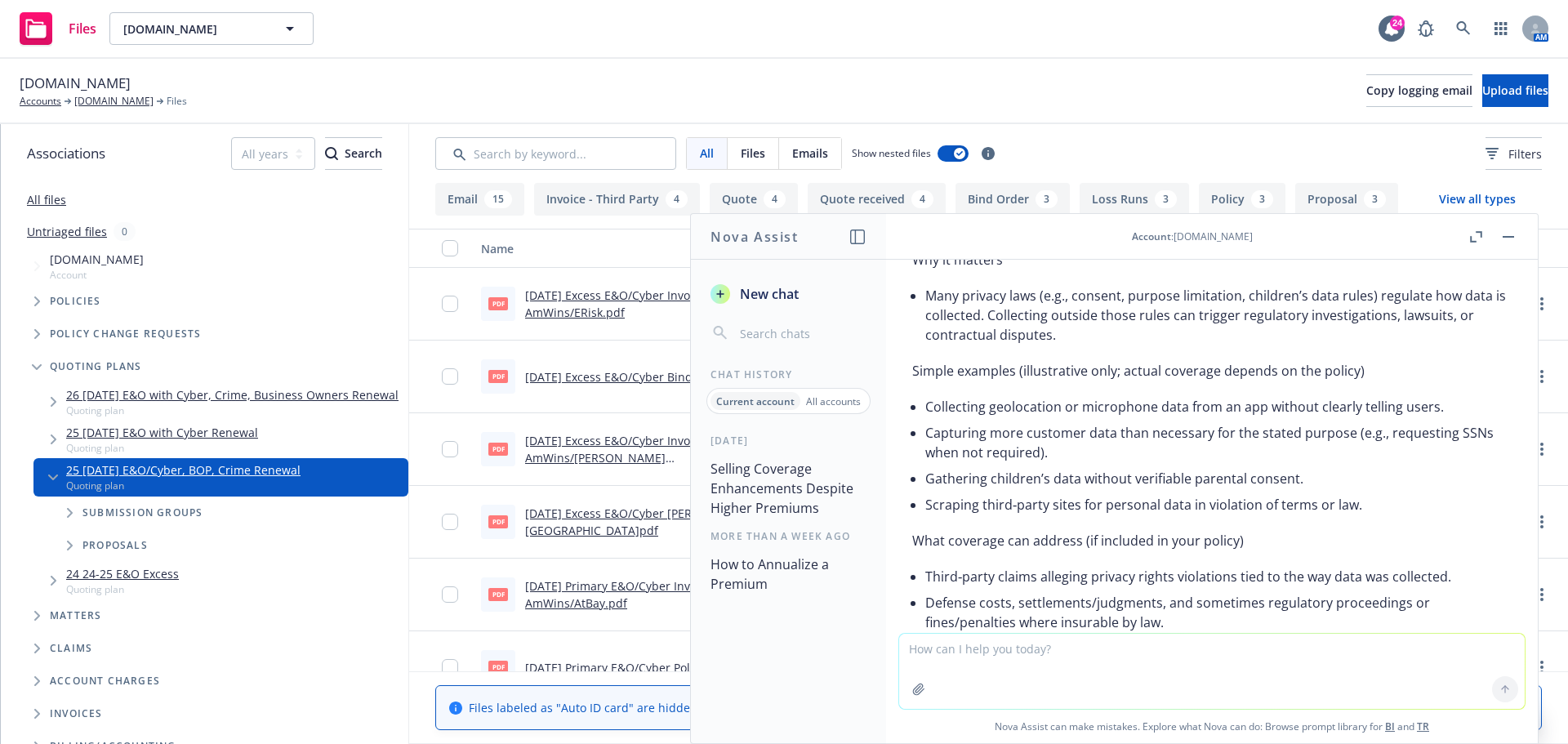
scroll to position [5092, 0]
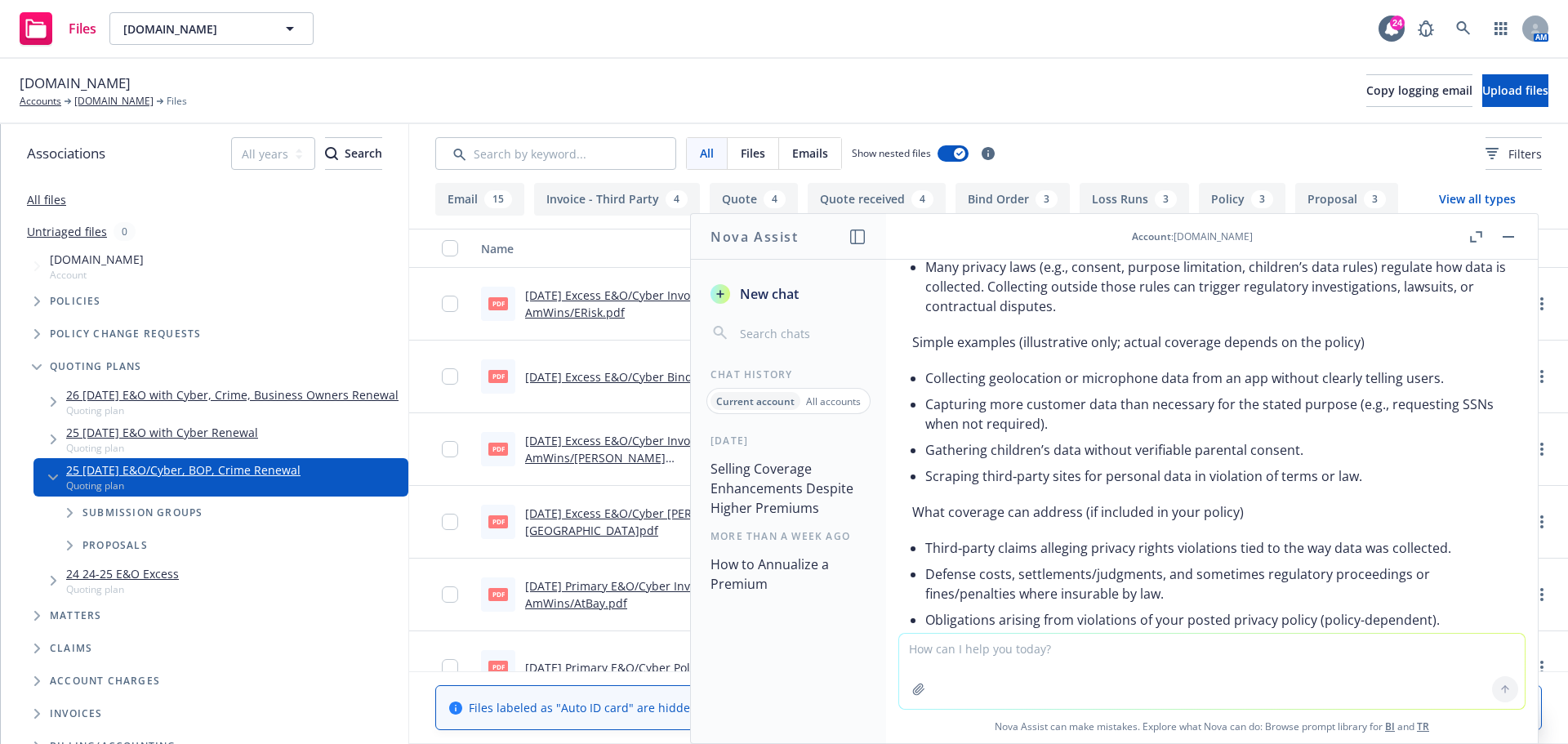
click at [1093, 656] on textarea at bounding box center [1212, 671] width 625 height 75
type textarea "What is a hammer clause"
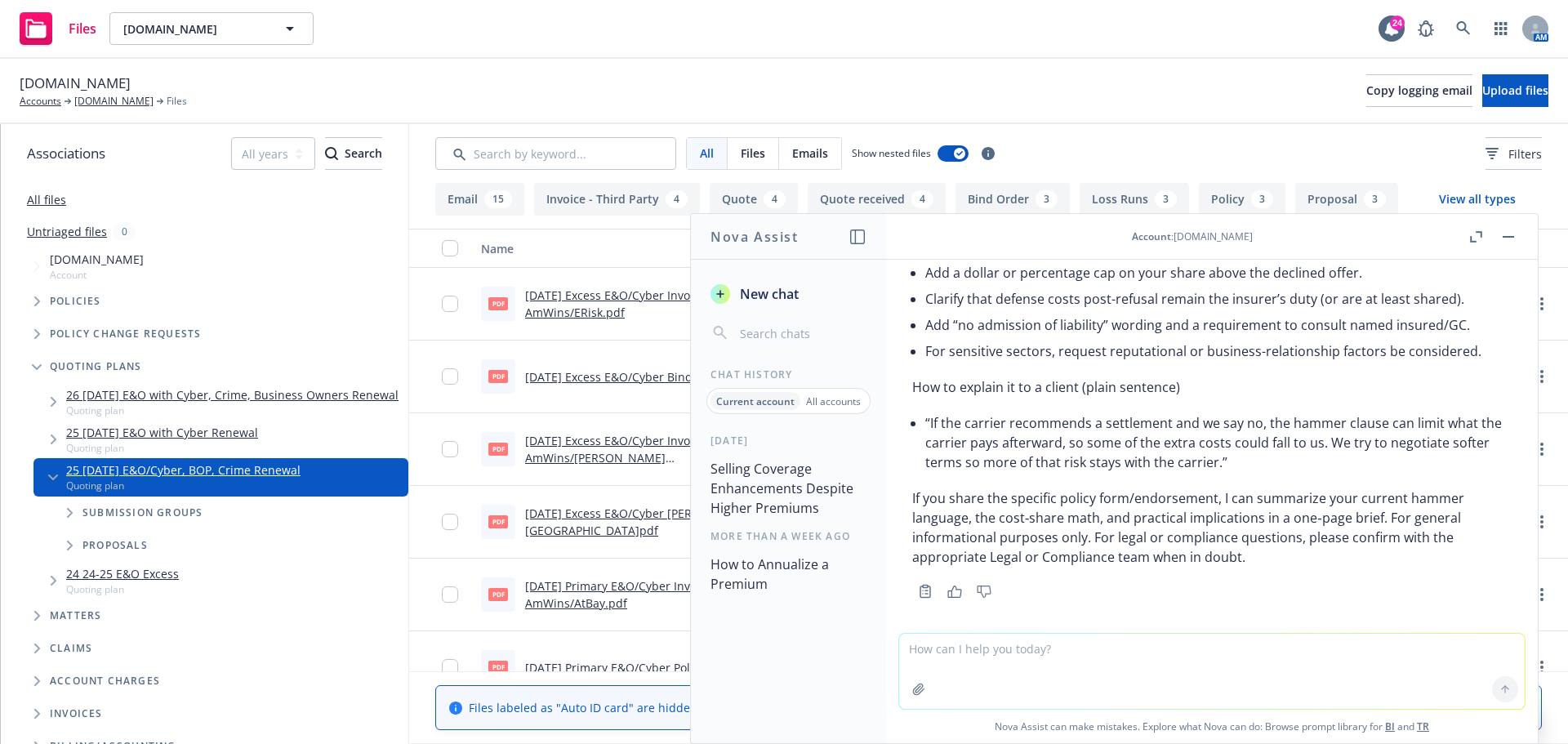
scroll to position [6993, 0]
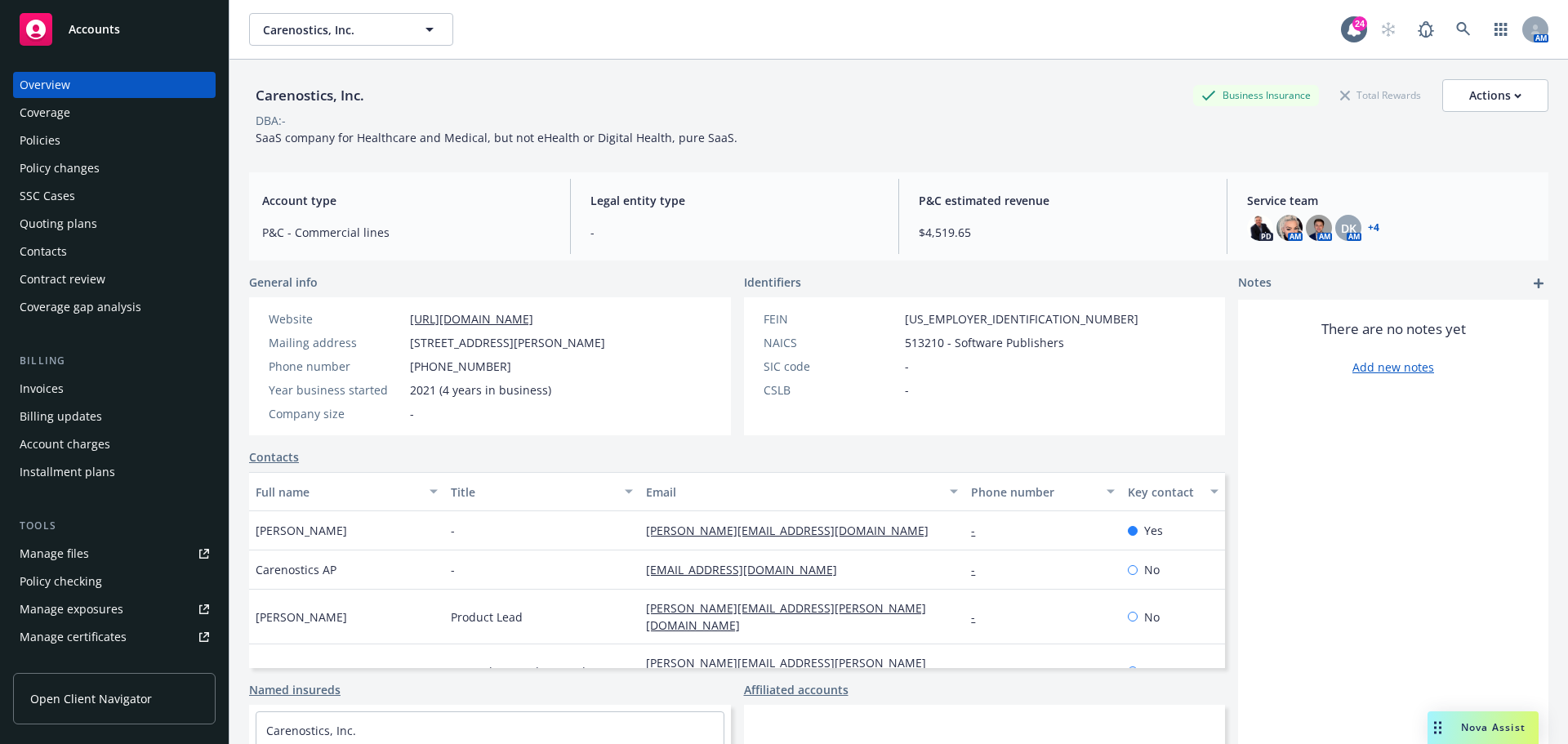
click at [156, 145] on div "Policies" at bounding box center [114, 141] width 189 height 27
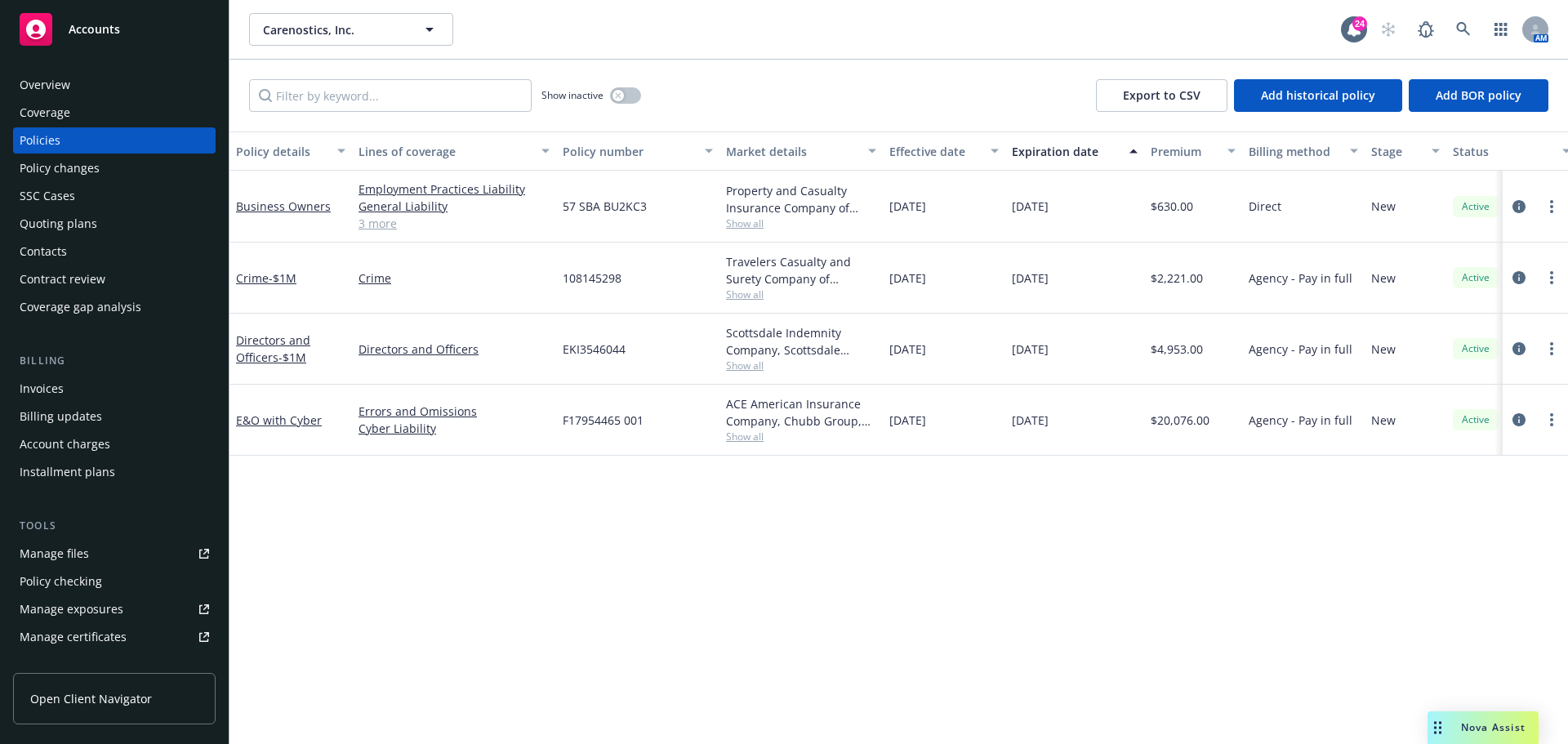
drag, startPoint x: 1068, startPoint y: 268, endPoint x: 1151, endPoint y: 227, distance: 92.6
click at [1124, 232] on div "Business Owners Employment Practices Liability General Liability Commercial Pro…" at bounding box center [1018, 301] width 1577 height 261
click at [1462, 31] on icon at bounding box center [1463, 29] width 14 height 14
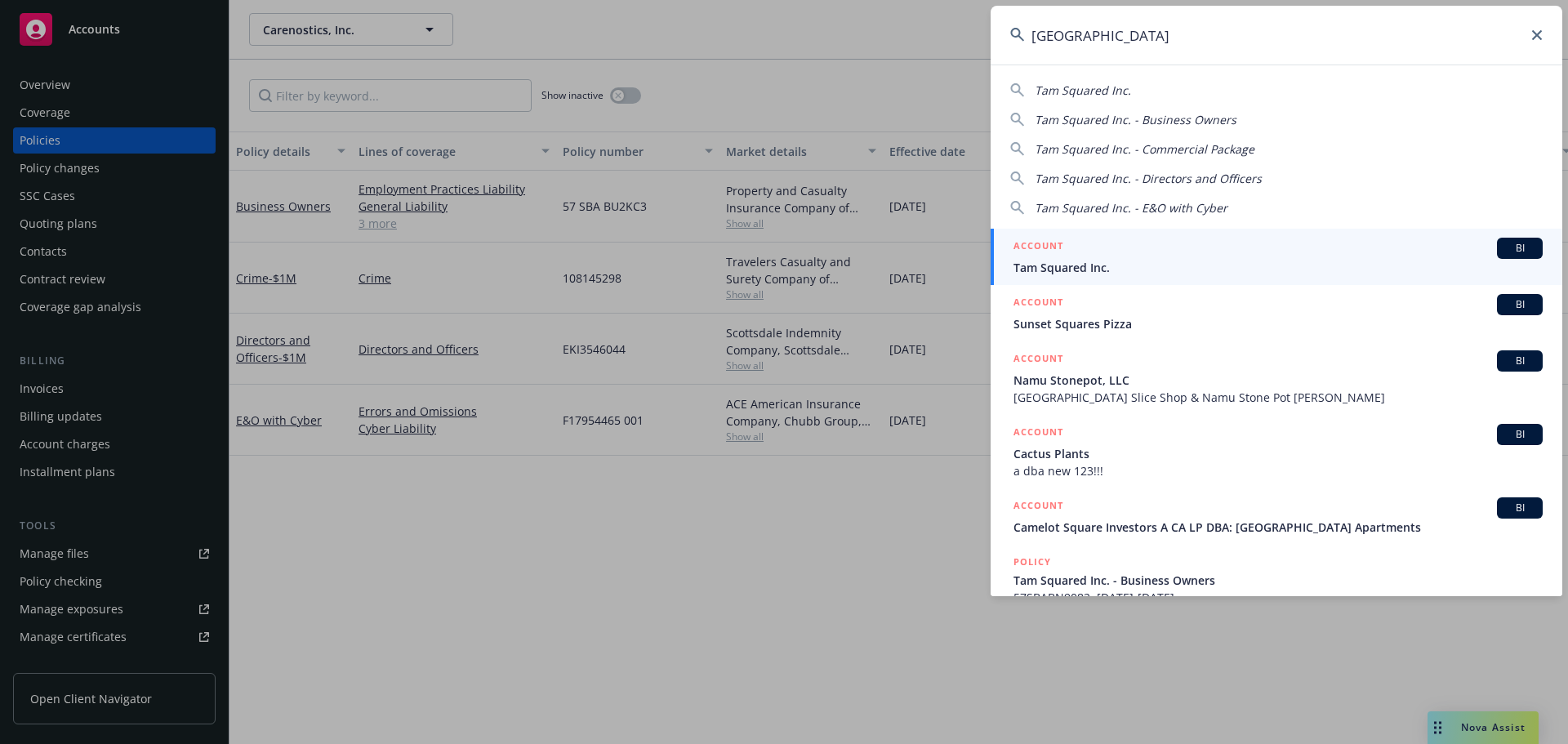
type input "tam square"
click at [1254, 241] on div "ACCOUNT BI" at bounding box center [1278, 248] width 529 height 21
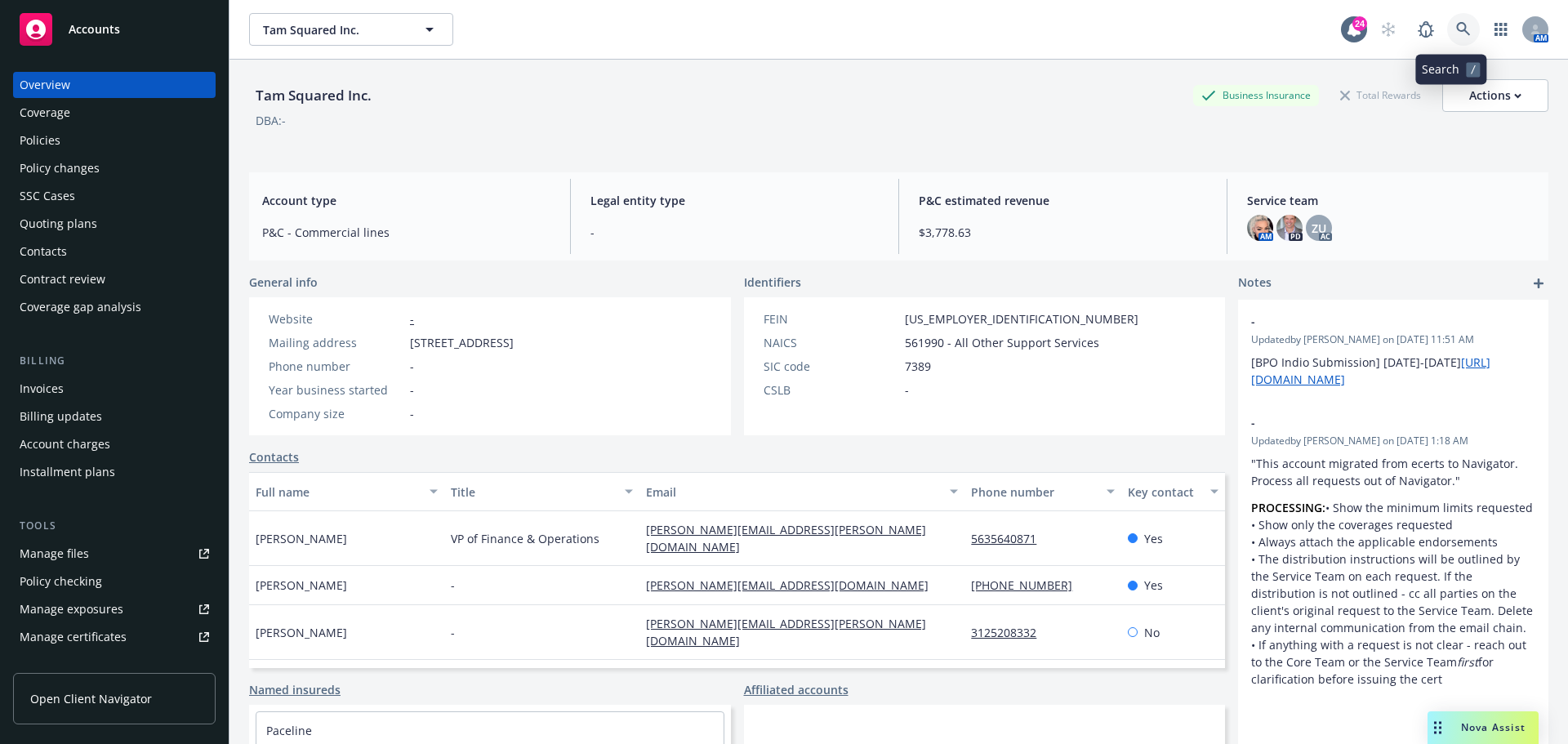
click at [1447, 26] on link at bounding box center [1463, 29] width 32 height 32
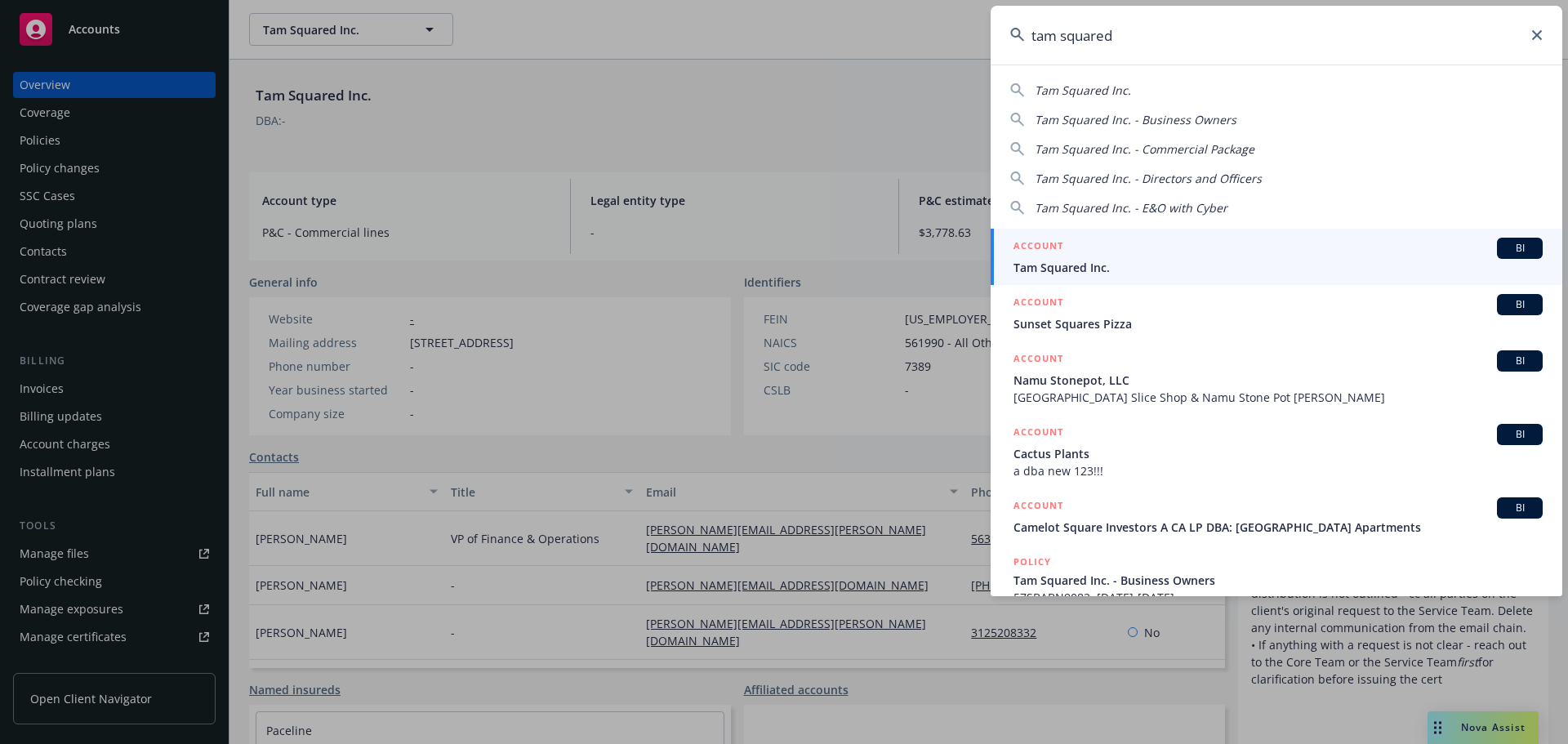
type input "tam squared"
click at [1160, 256] on div "ACCOUNT BI" at bounding box center [1278, 248] width 529 height 21
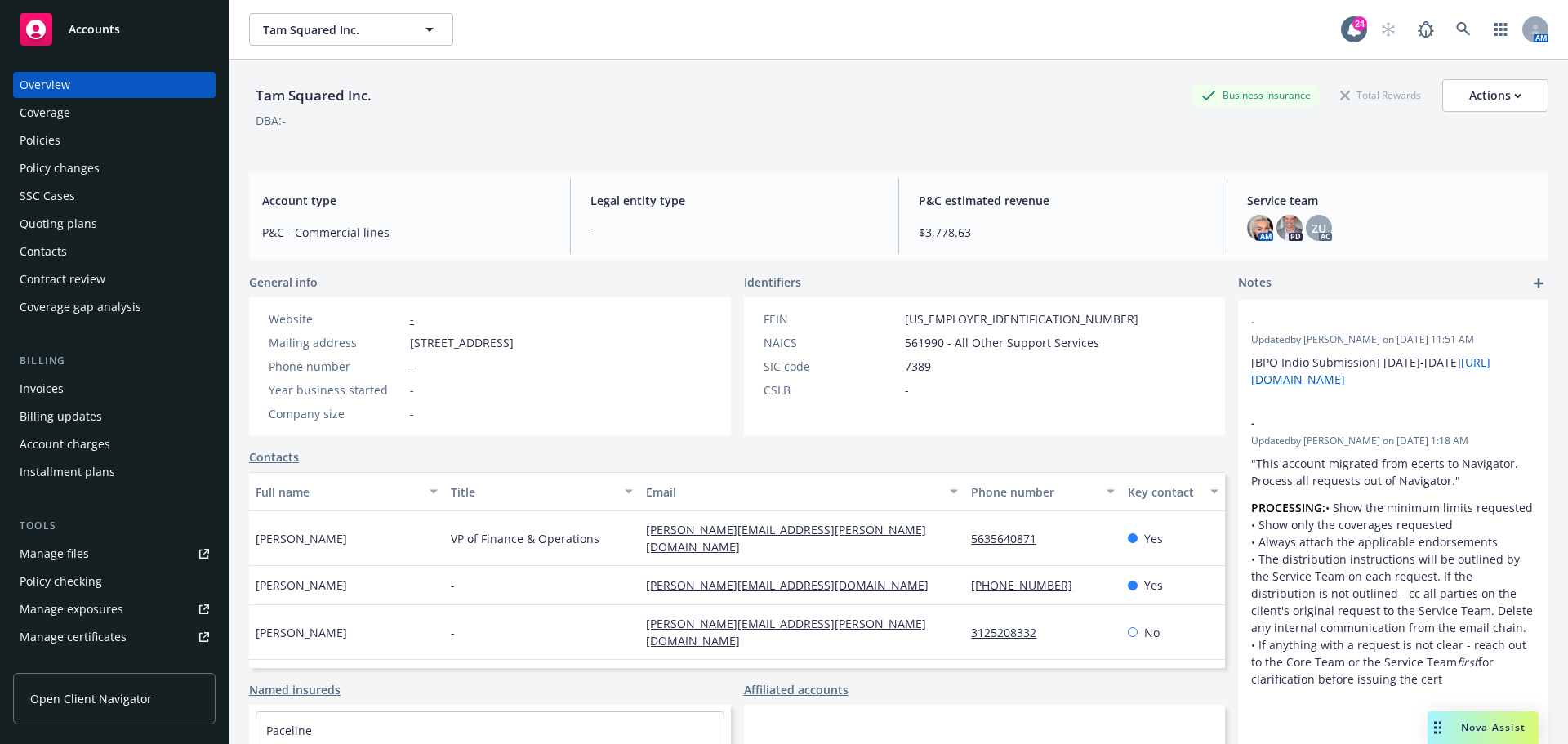
click at [90, 137] on div "Policies" at bounding box center [114, 141] width 189 height 27
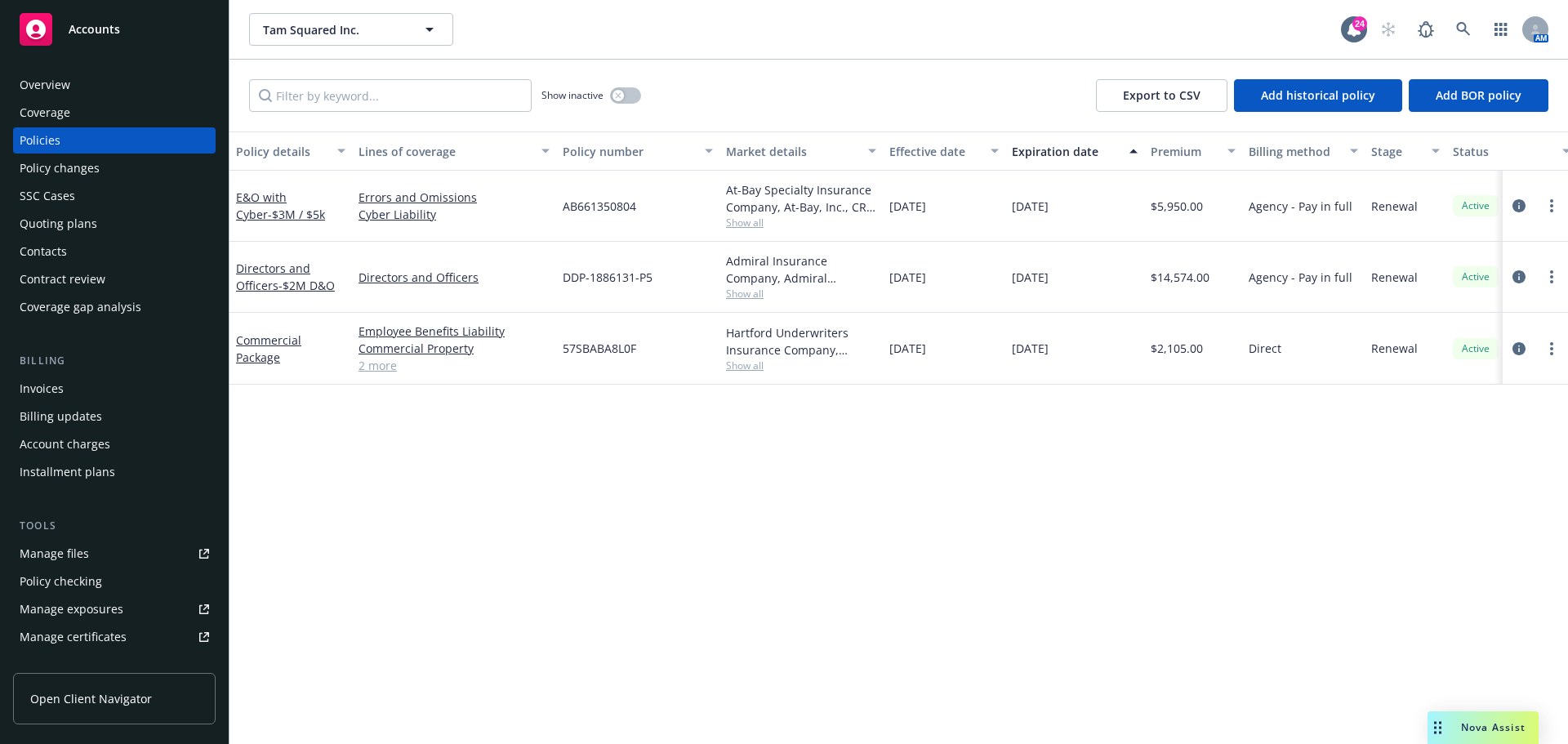
click at [149, 89] on div "Overview" at bounding box center [114, 86] width 189 height 27
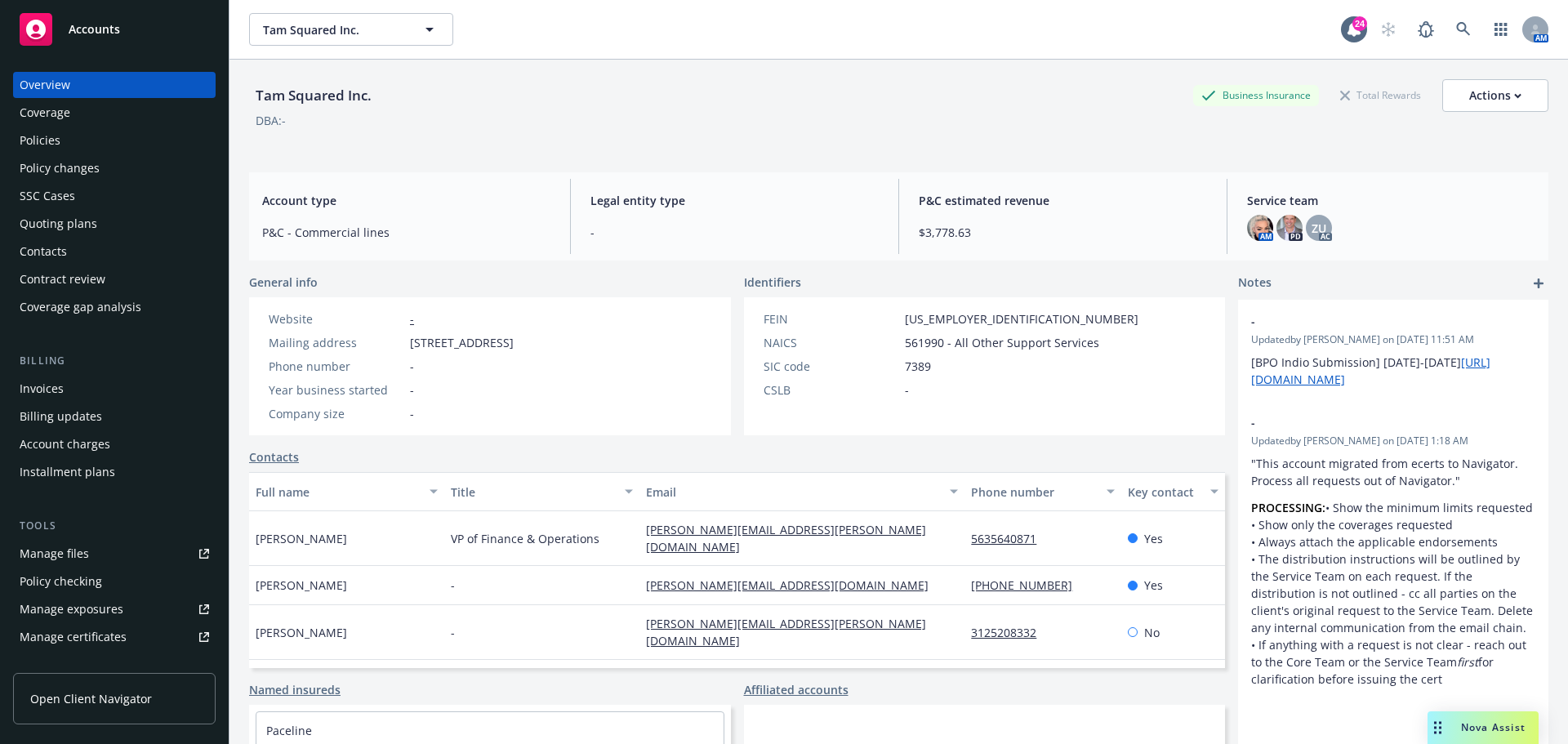
drag, startPoint x: 409, startPoint y: 338, endPoint x: 631, endPoint y: 341, distance: 222.0
click at [520, 341] on div "Mailing address 301 Panoramic Hwy, Mill Valley, CA, 94941" at bounding box center [392, 343] width 258 height 17
copy span "301 Panoramic Hwy, Mill Valley, CA, 94941"
